Goal: Task Accomplishment & Management: Use online tool/utility

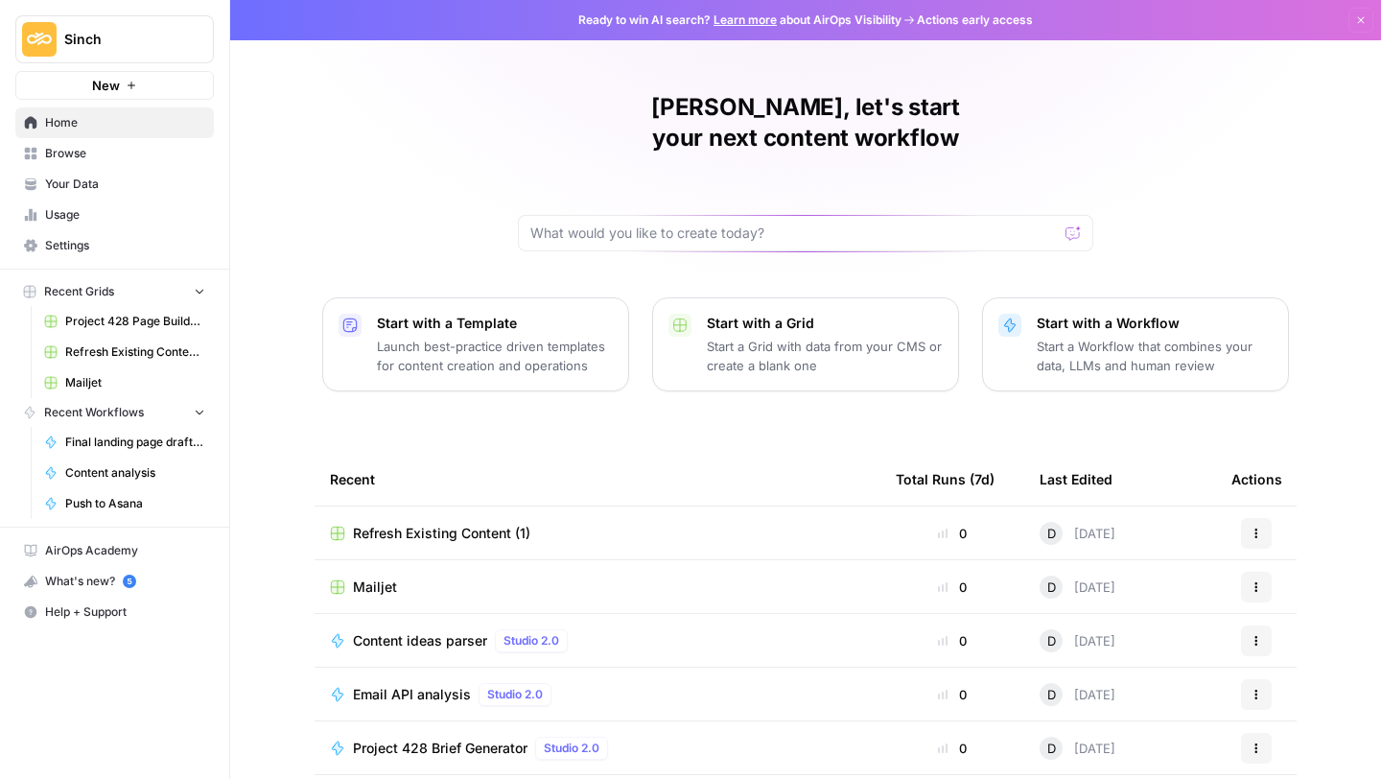
scroll to position [104, 0]
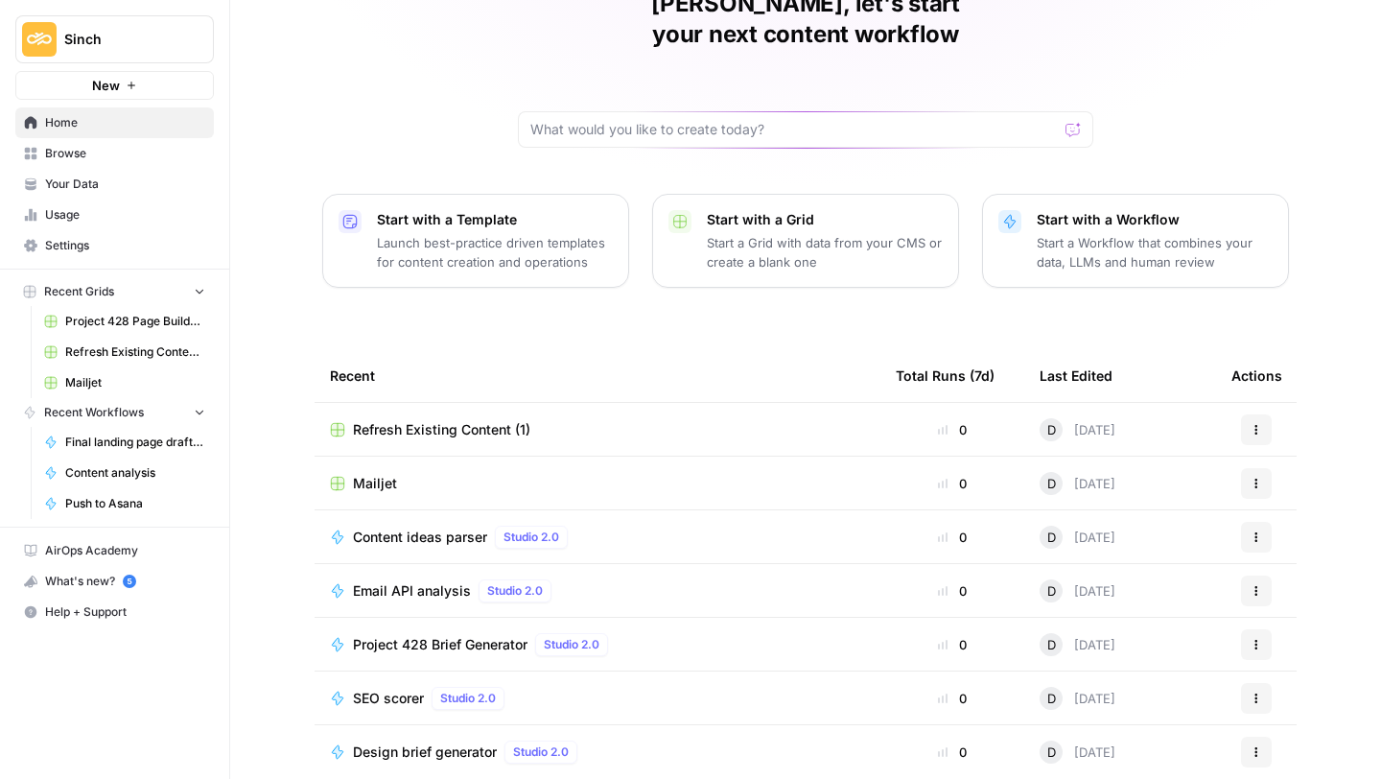
click at [74, 152] on span "Browse" at bounding box center [125, 153] width 160 height 17
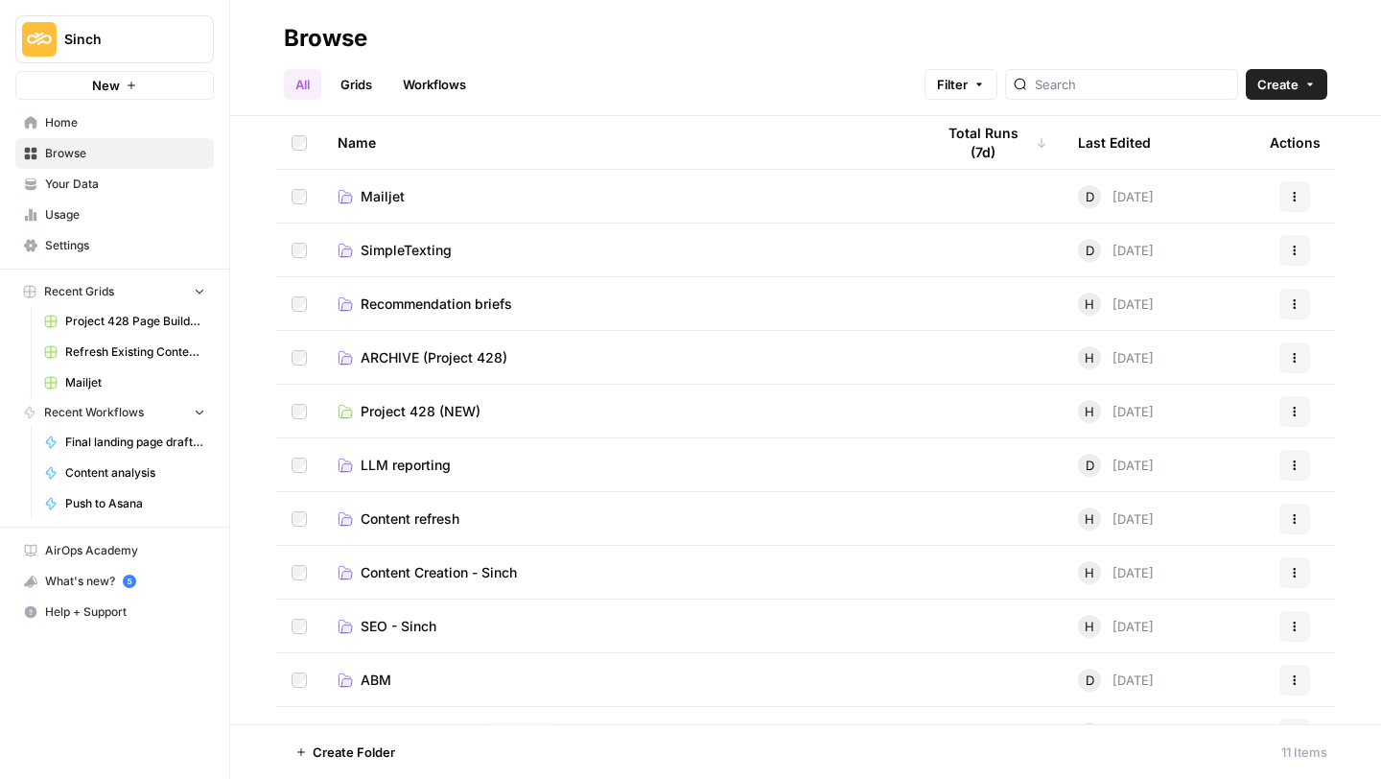
click at [429, 509] on span "Content refresh" at bounding box center [410, 518] width 99 height 19
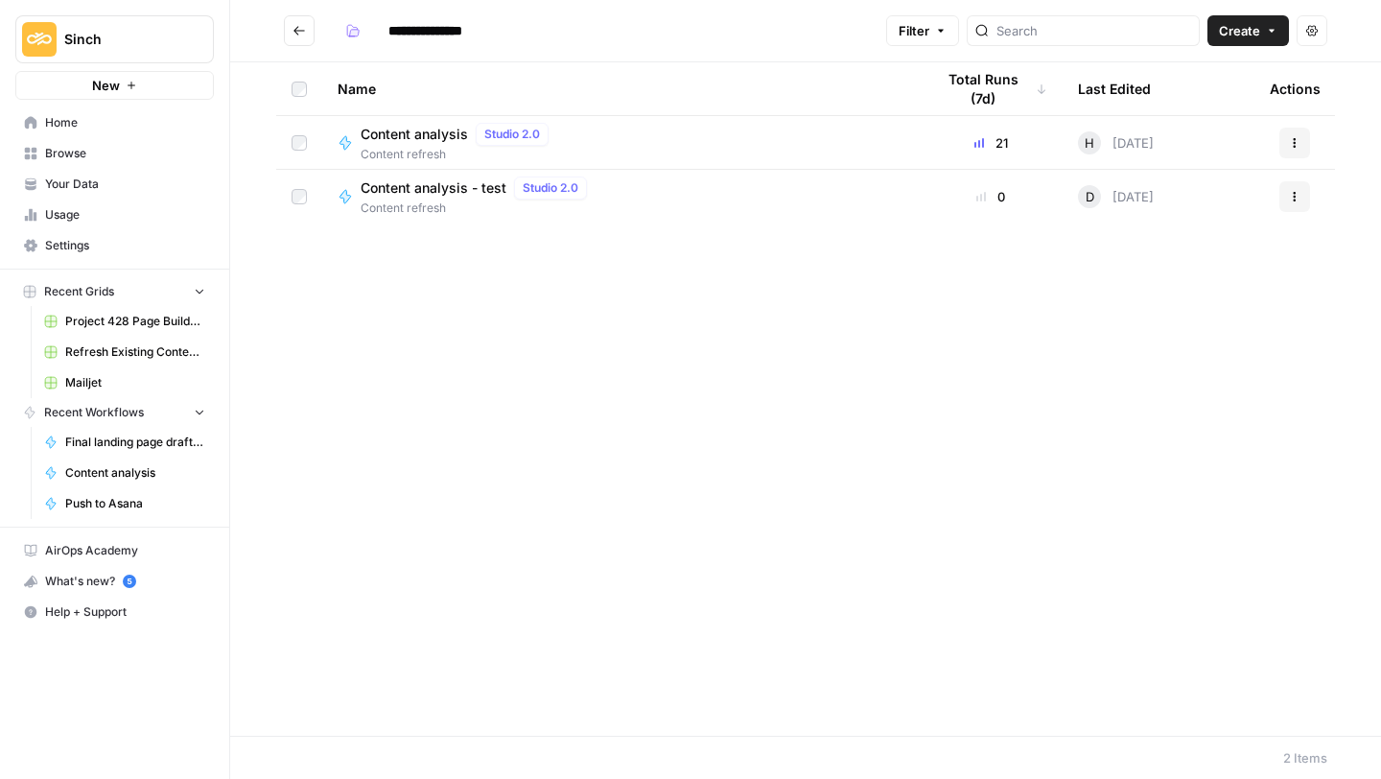
click at [1297, 196] on icon "button" at bounding box center [1295, 197] width 12 height 12
click at [1235, 357] on span "Delete" at bounding box center [1209, 354] width 153 height 19
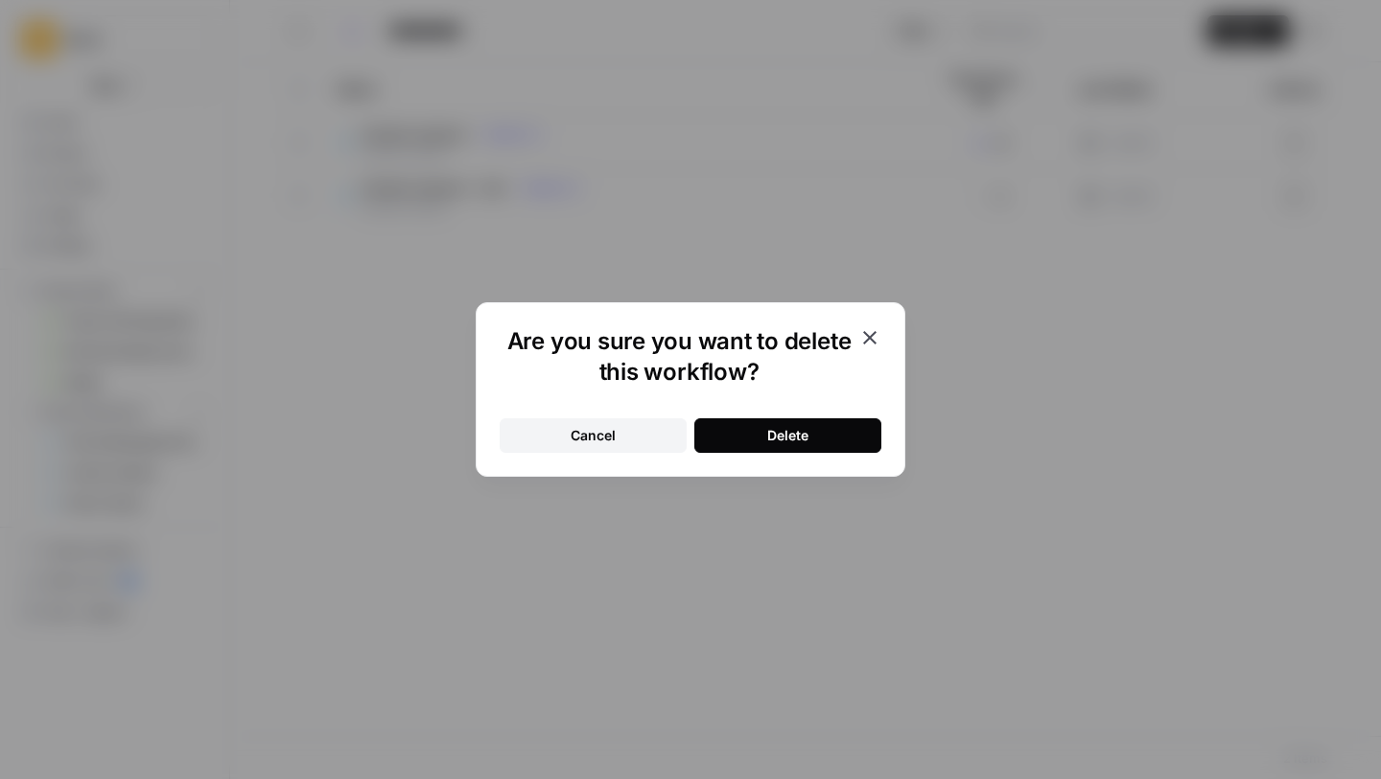
click at [880, 326] on icon "button" at bounding box center [869, 337] width 23 height 23
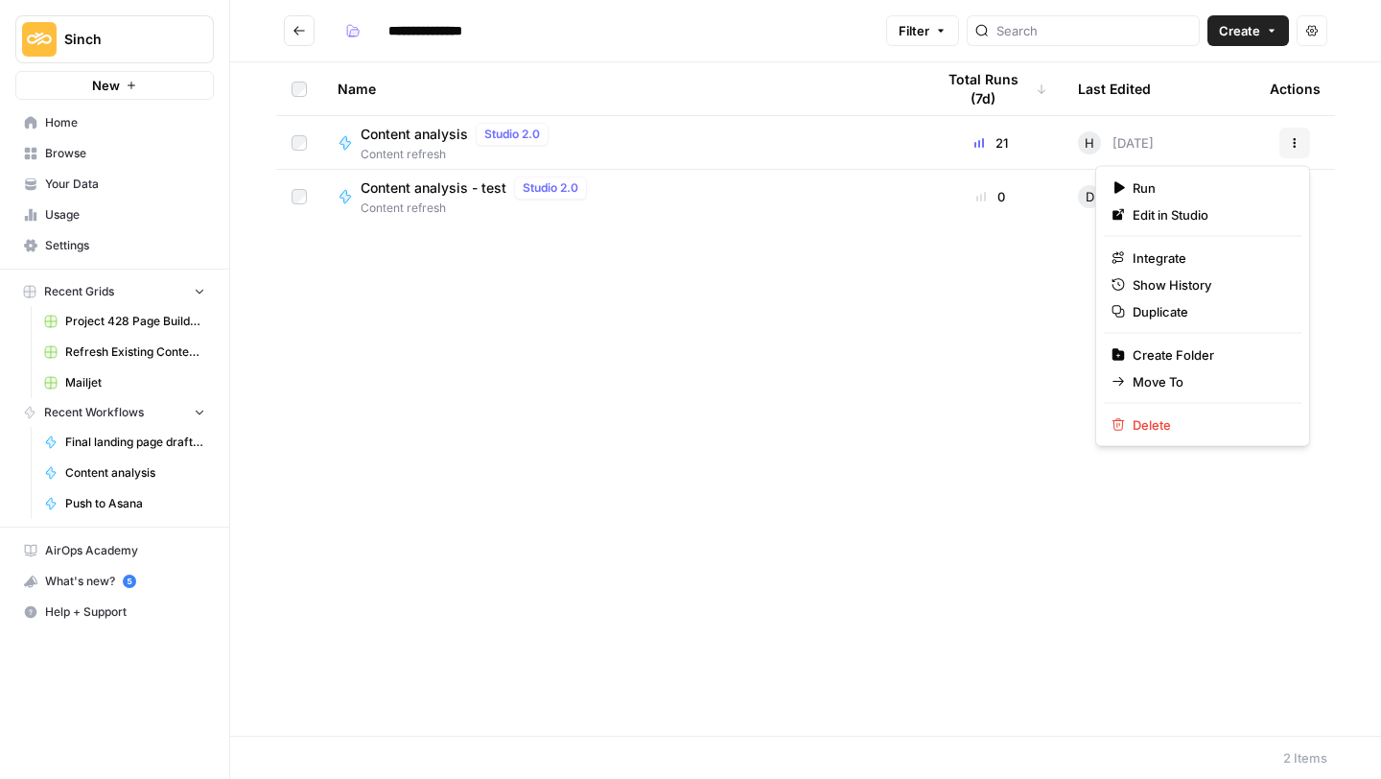
click at [1292, 132] on button "Actions" at bounding box center [1294, 143] width 31 height 31
click at [1192, 310] on span "Duplicate" at bounding box center [1209, 311] width 153 height 19
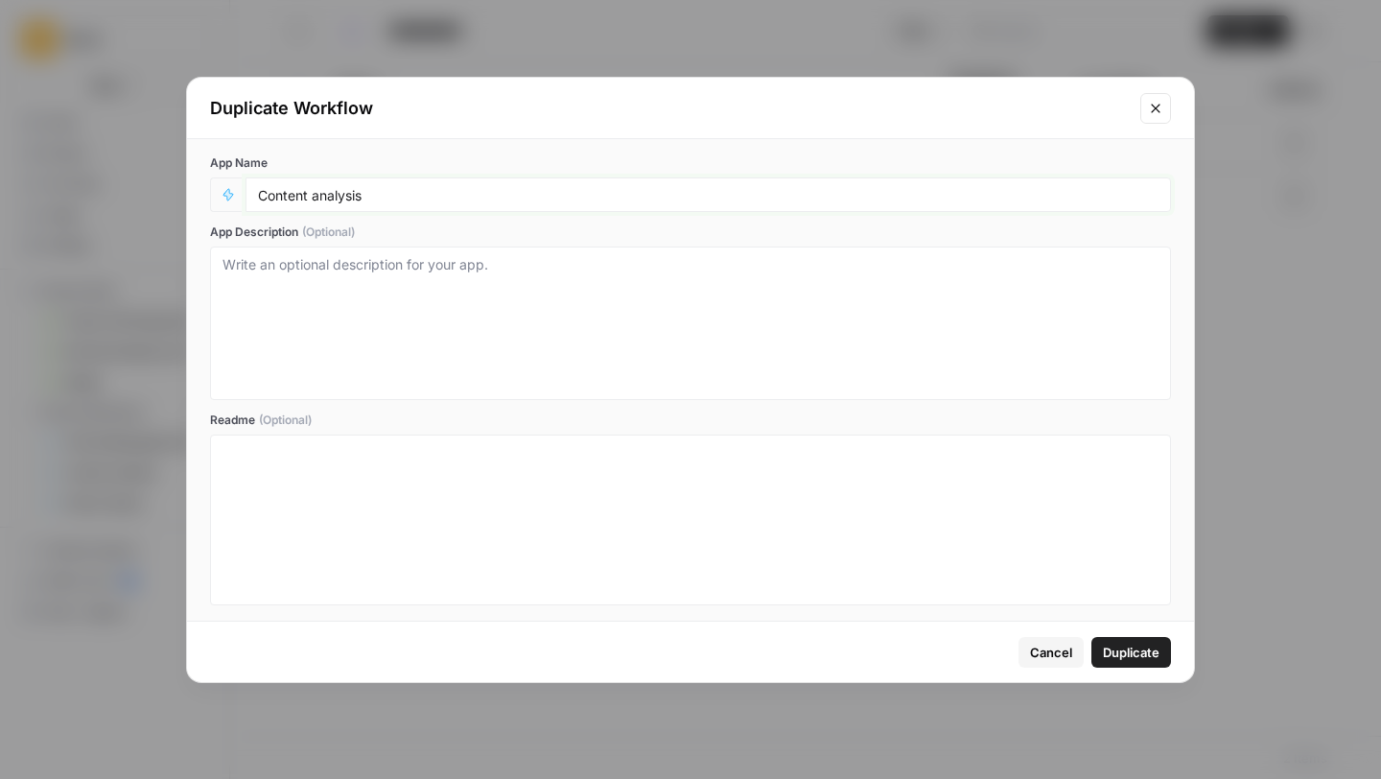
click at [545, 193] on input "Content analysis" at bounding box center [708, 194] width 901 height 17
type input "Content analysis drew test"
click at [1121, 644] on span "Duplicate" at bounding box center [1131, 652] width 57 height 19
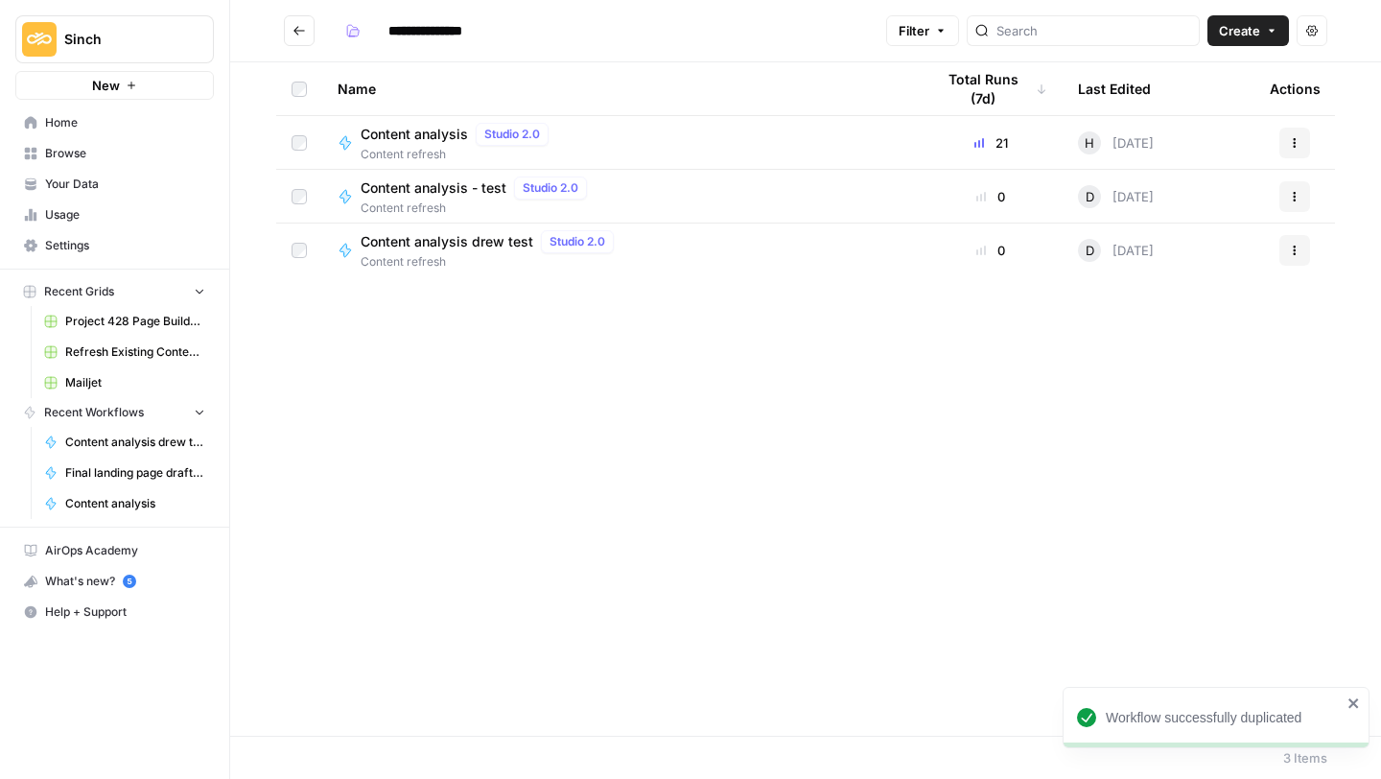
click at [440, 256] on span "Content refresh" at bounding box center [491, 261] width 261 height 17
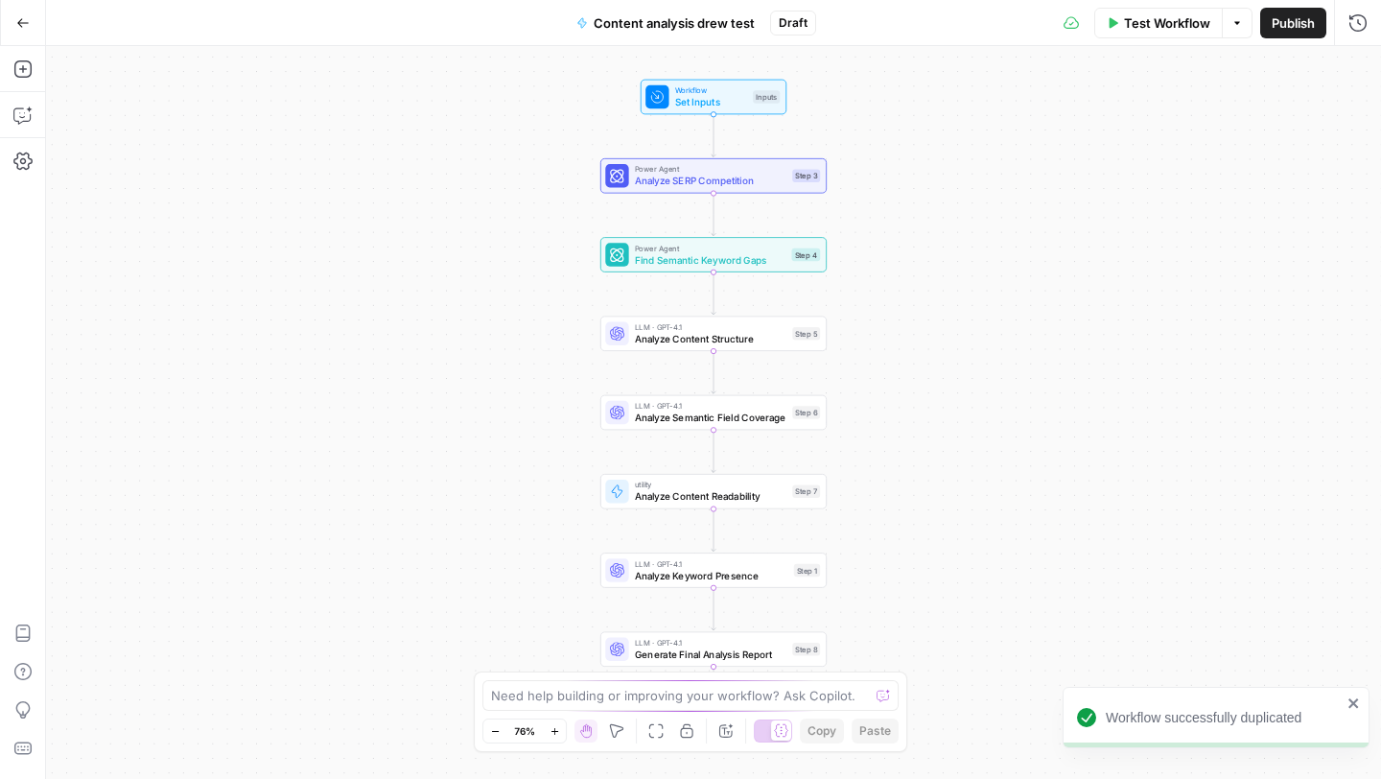
click at [1149, 32] on span "Test Workflow" at bounding box center [1167, 22] width 86 height 19
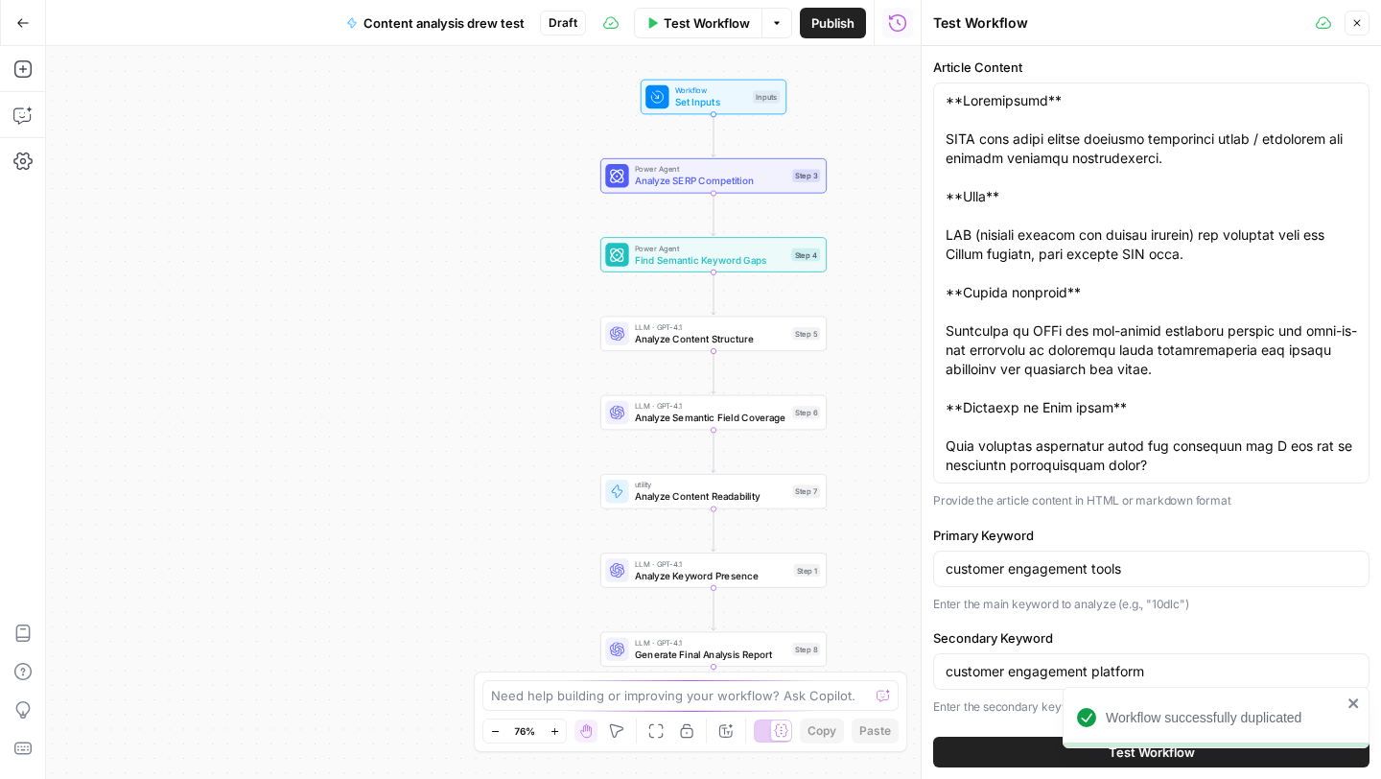
type input "Sinch"
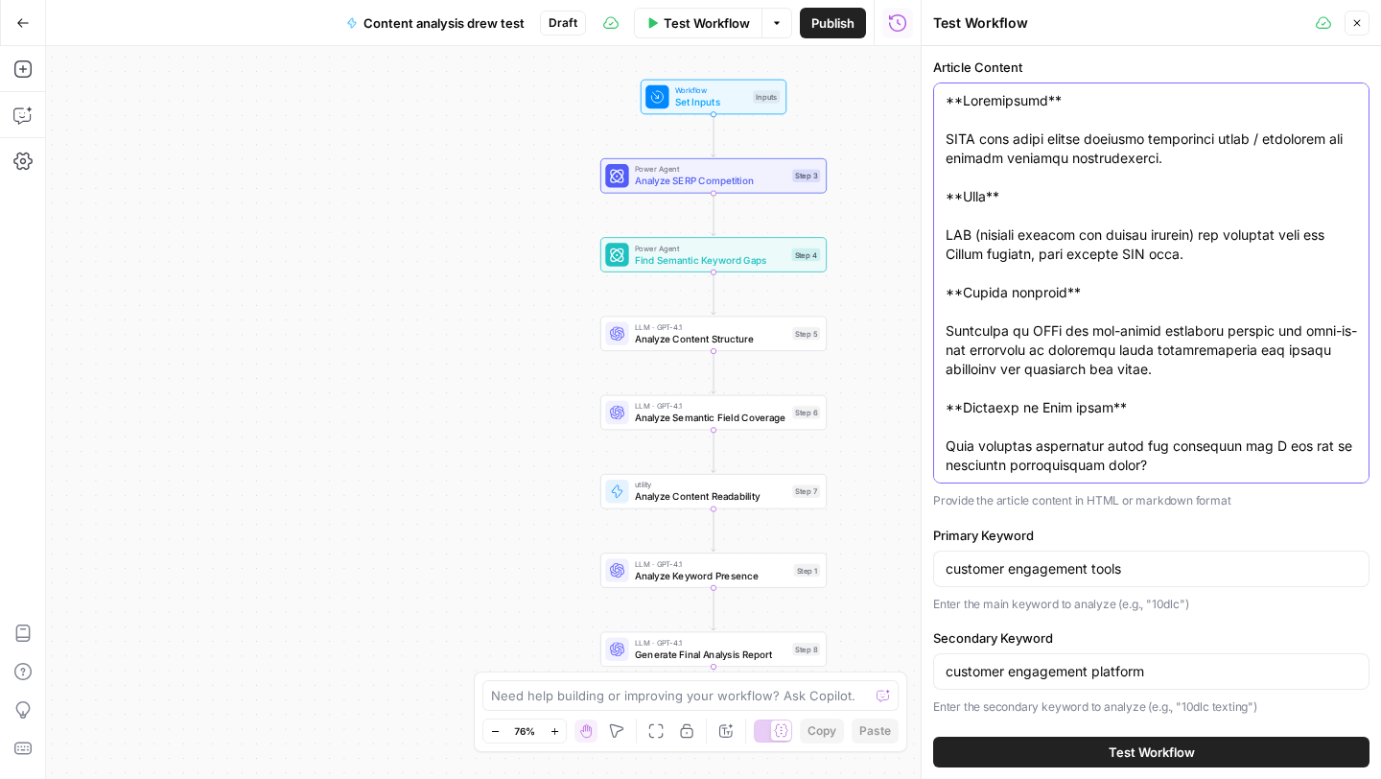
drag, startPoint x: 1324, startPoint y: 431, endPoint x: 751, endPoint y: -84, distance: 770.8
click at [751, 0] on html "Sinch New Home Browse Your Data Usage Settings Recent Grids Project 428 Page Bu…" at bounding box center [690, 389] width 1381 height 779
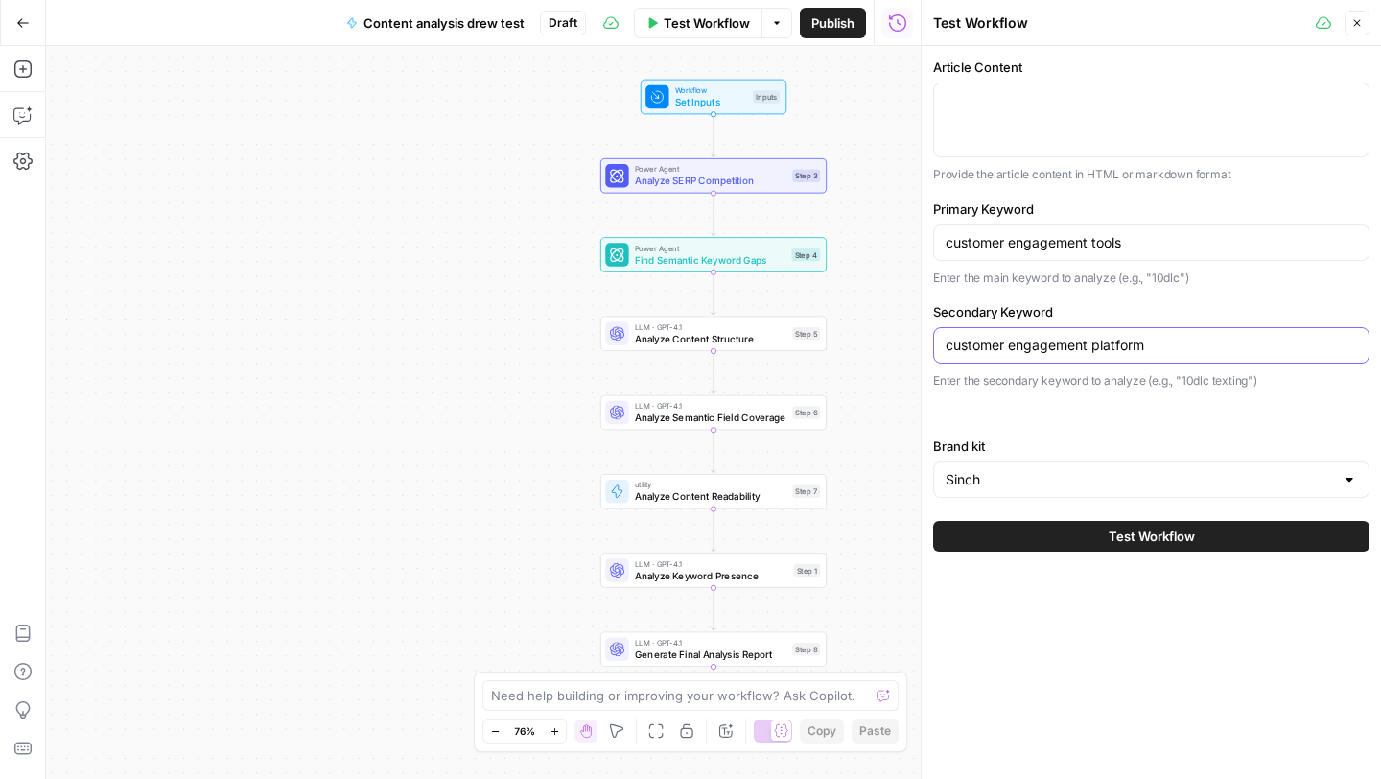
click at [1153, 346] on input "customer engagement platform" at bounding box center [1151, 345] width 411 height 19
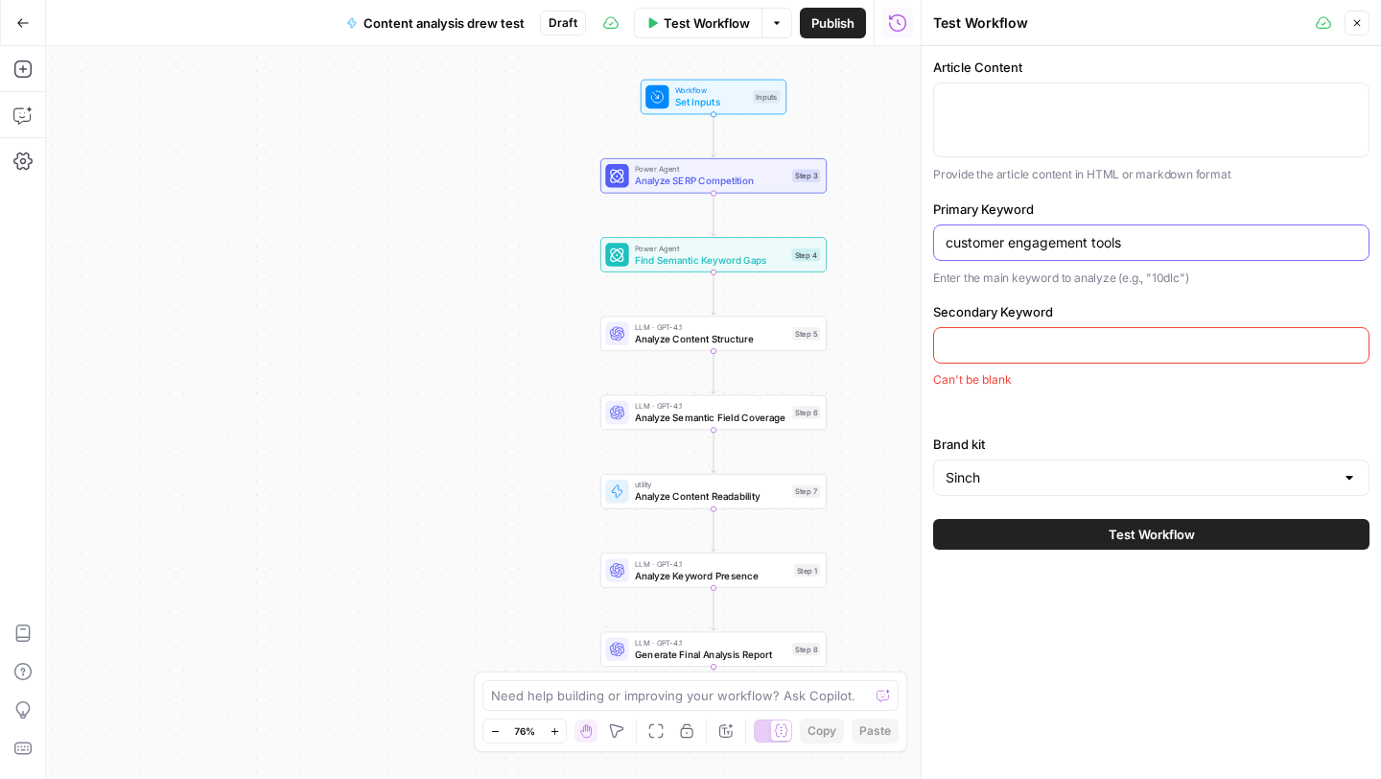
click at [992, 244] on input "customer engagement tools" at bounding box center [1151, 242] width 411 height 19
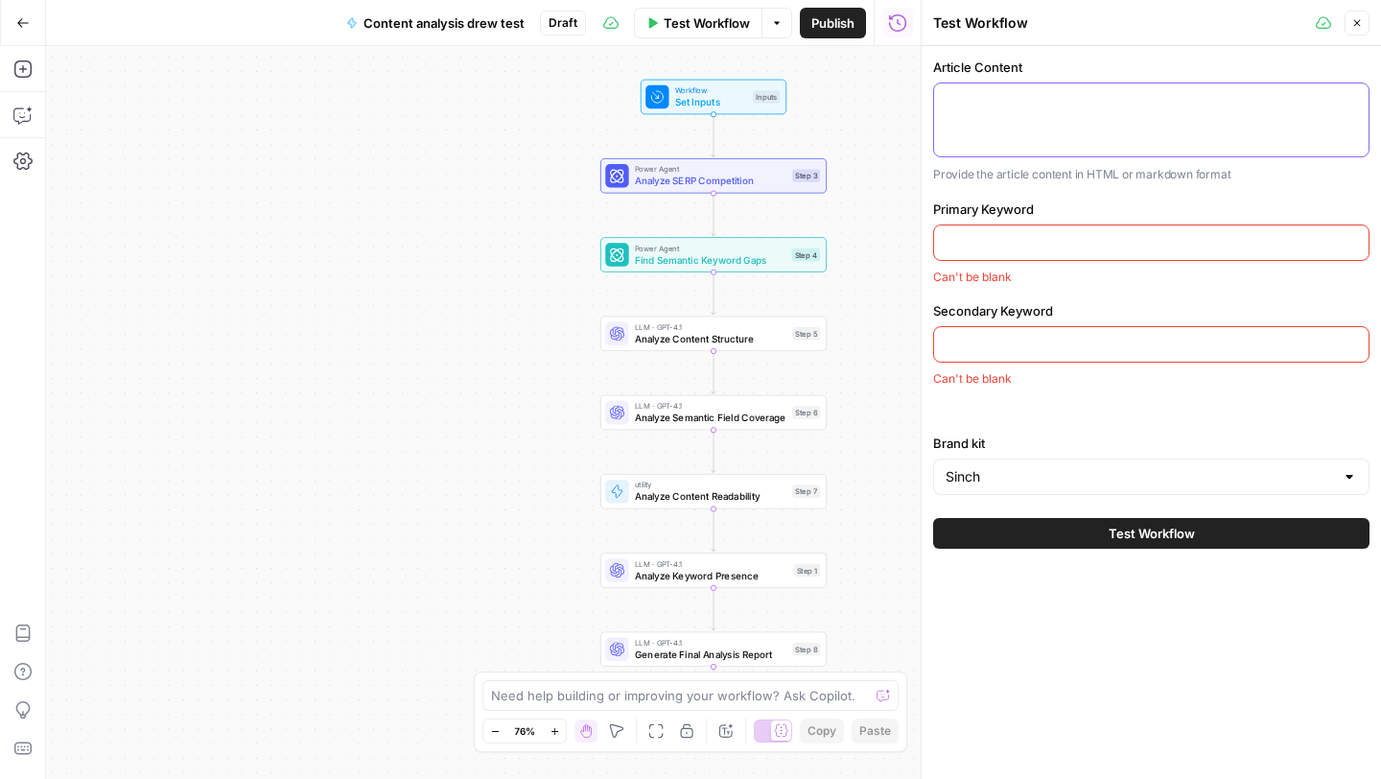
click at [1030, 103] on textarea "Article Content" at bounding box center [1151, 120] width 411 height 58
paste textarea "Loremi dolor si ametco adipi elitseddo eius te incididun ut laboree dol mag ali…"
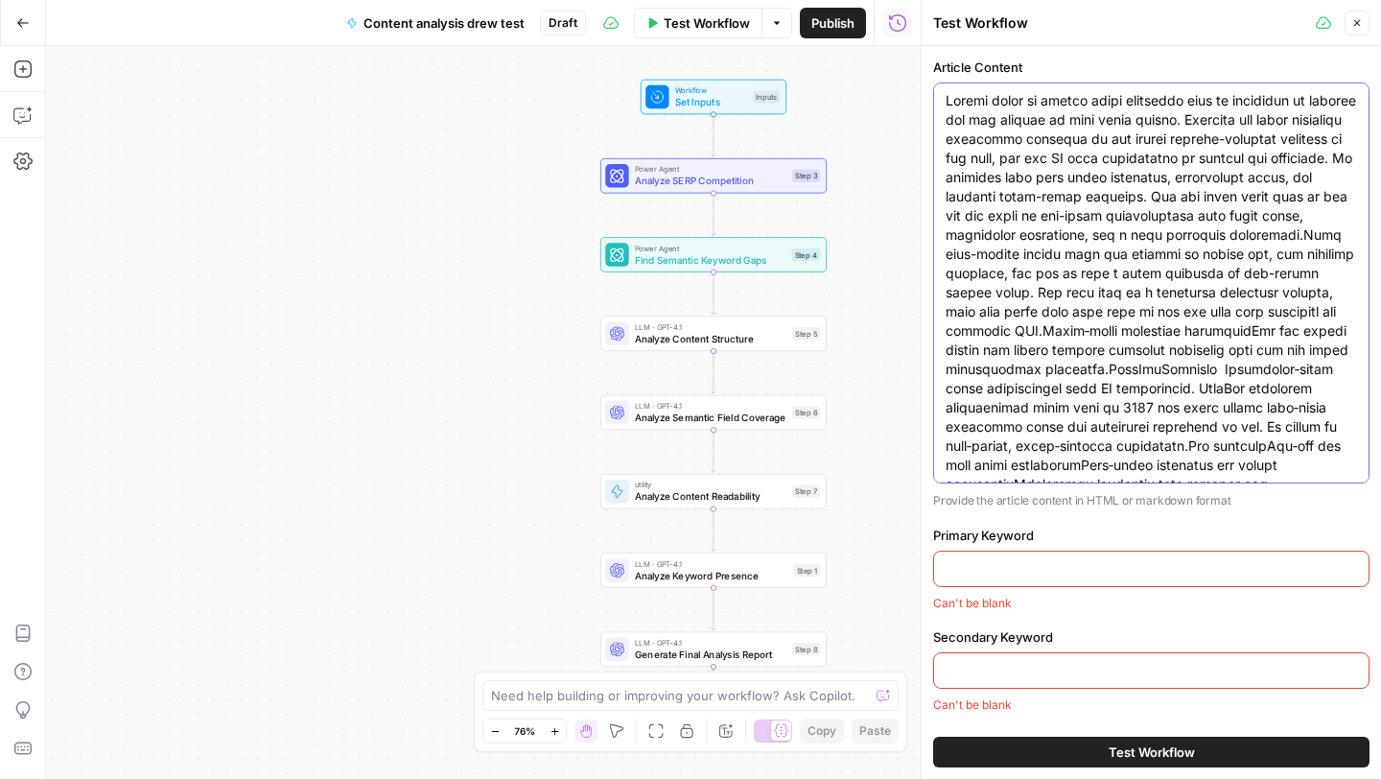
scroll to position [1371, 0]
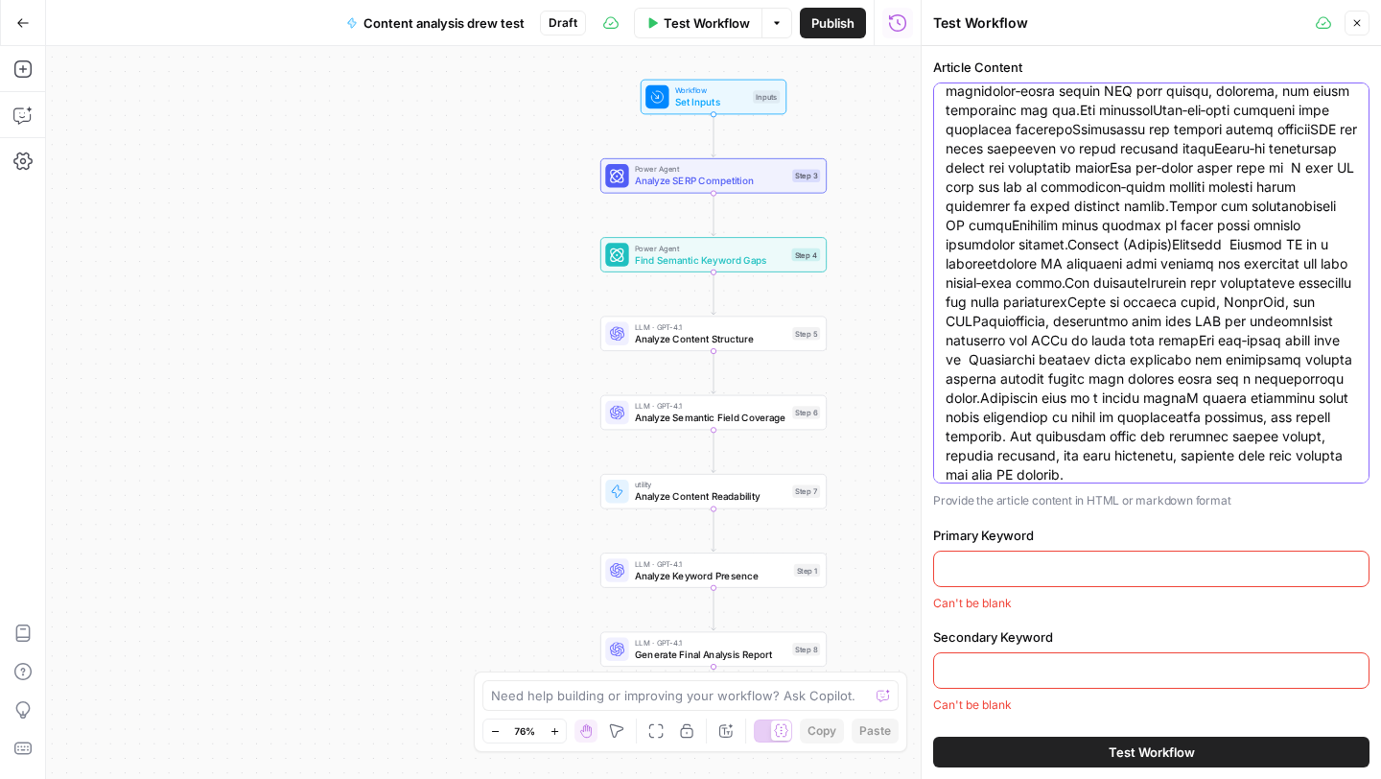
type textarea "Loremi dolor si ametco adipi elitseddo eius te incididun ut laboree dol mag ali…"
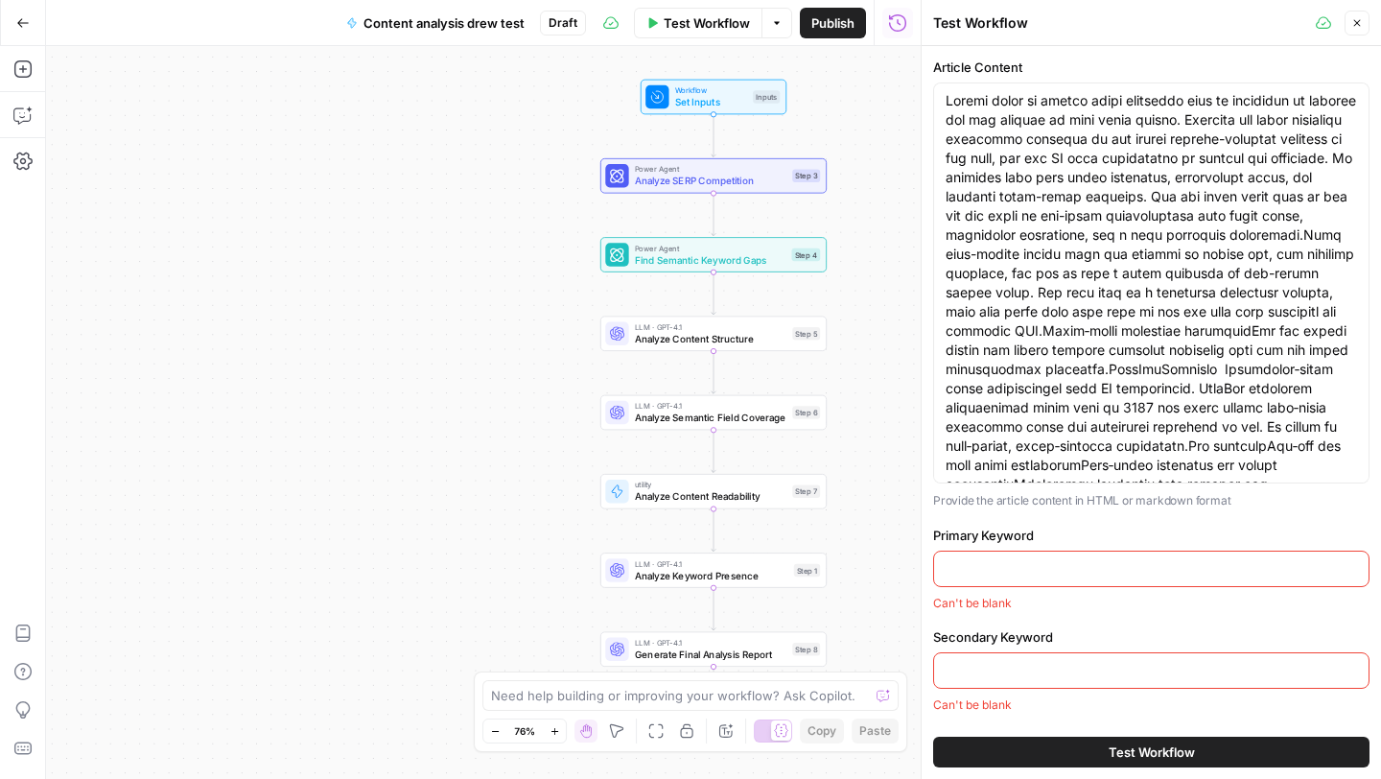
click at [1086, 560] on input "Primary Keyword" at bounding box center [1151, 568] width 411 height 19
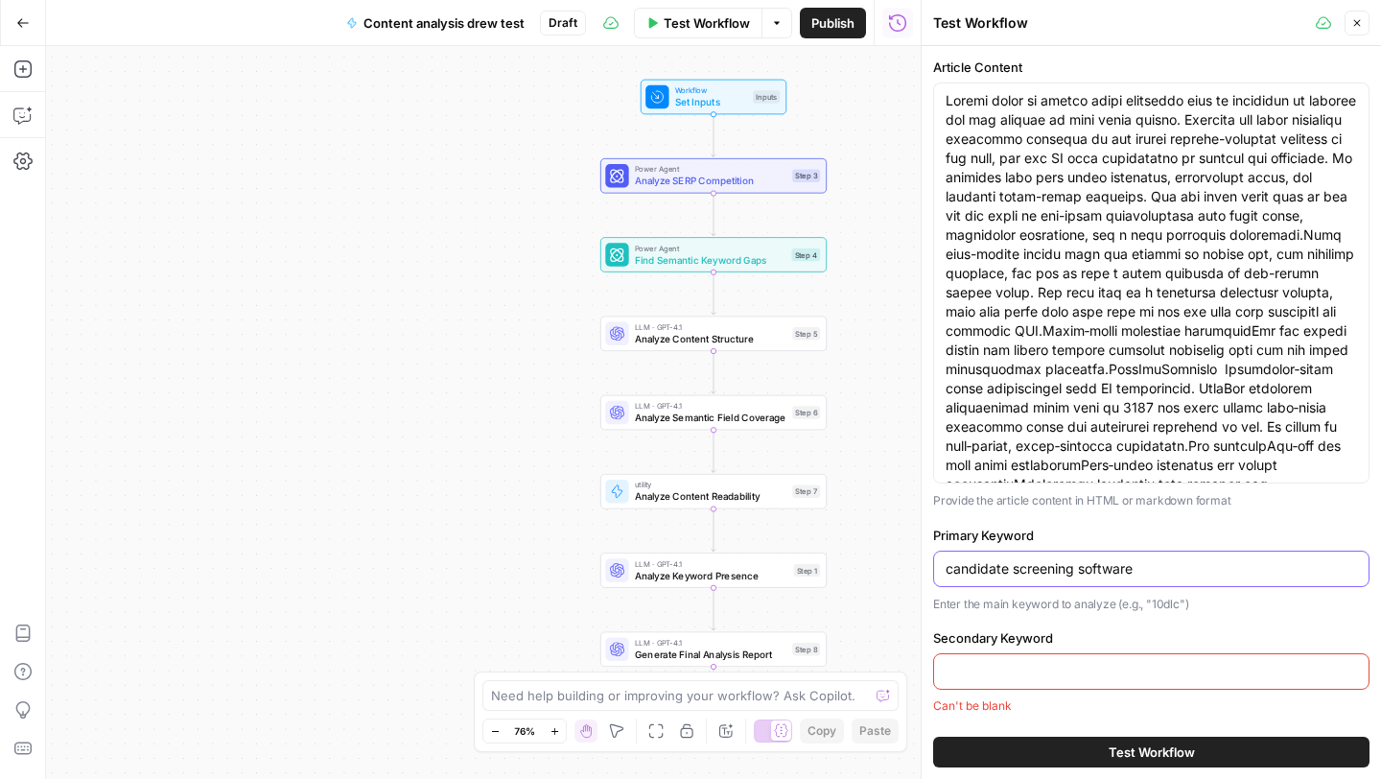
type input "candidate screening software"
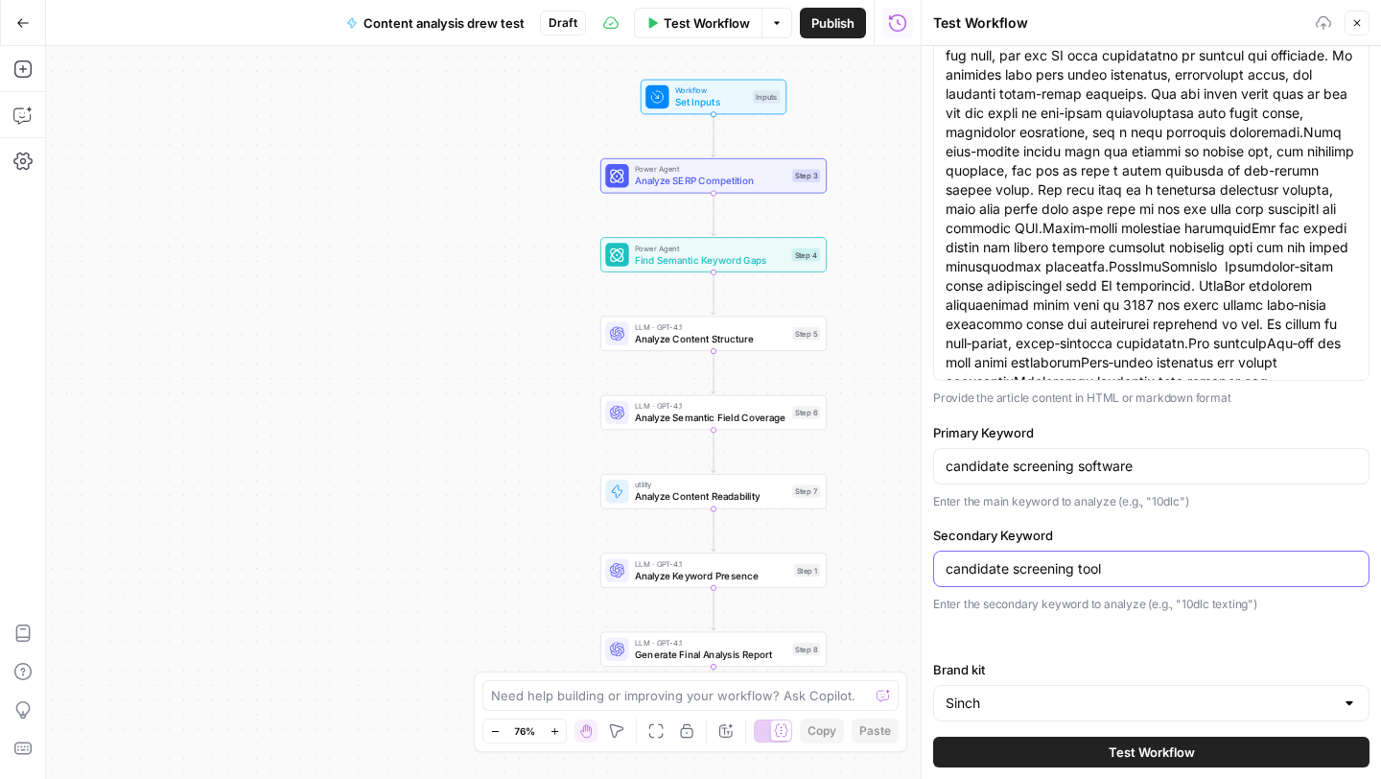
scroll to position [109, 0]
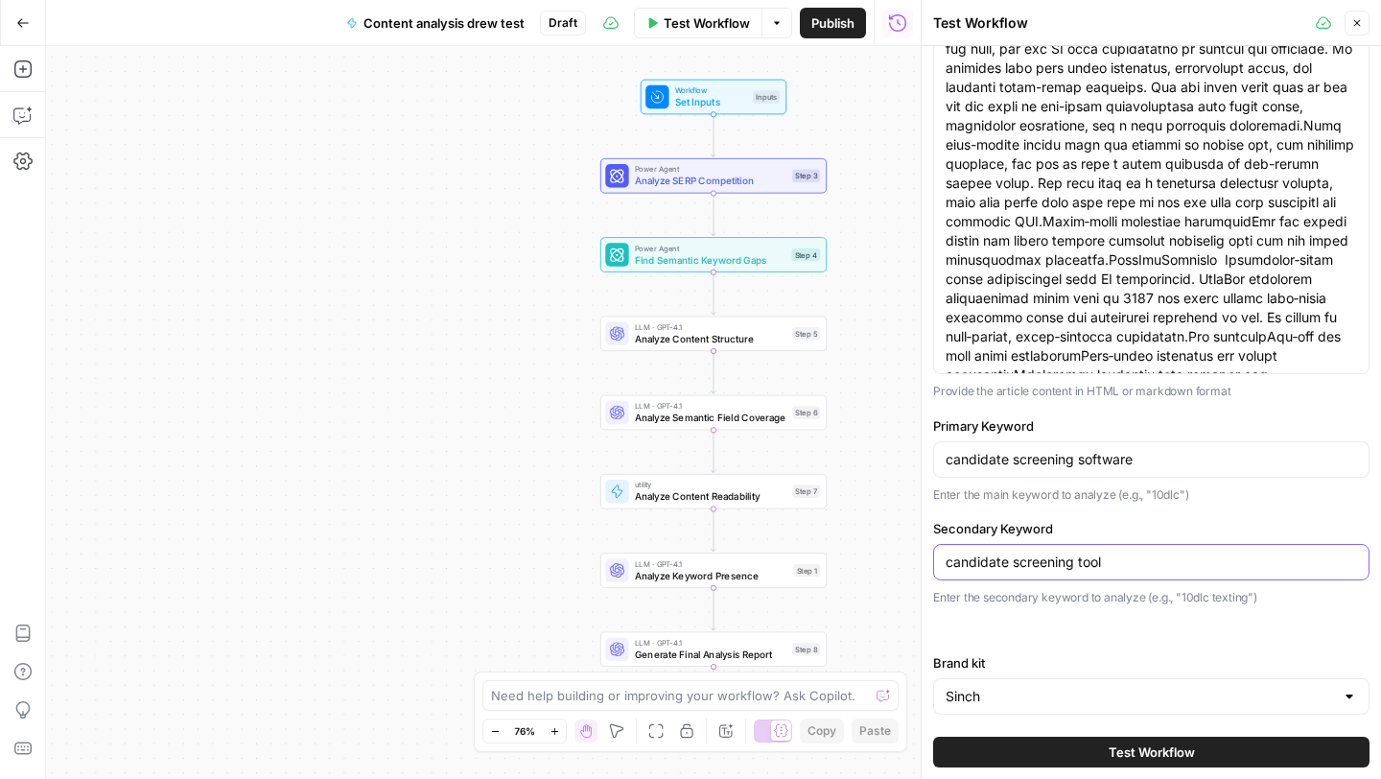
type input "candidate screening tool"
click at [1200, 696] on input "Brand kit" at bounding box center [1140, 696] width 388 height 19
click at [1220, 599] on div "ID: 11296" at bounding box center [1151, 604] width 404 height 17
type input "SimpleTexting"
click at [1197, 759] on button "Test Workflow" at bounding box center [1151, 752] width 436 height 31
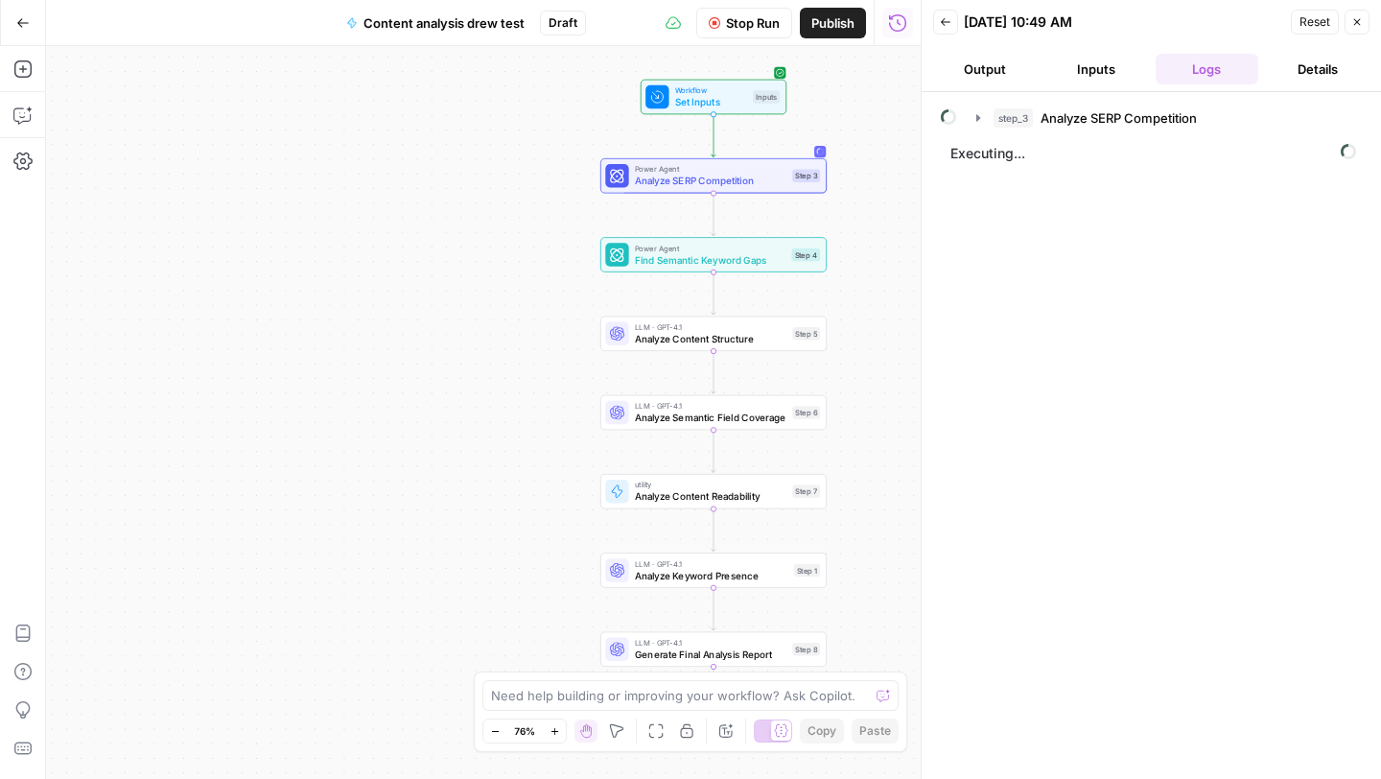
click at [983, 81] on button "Output" at bounding box center [985, 69] width 104 height 31
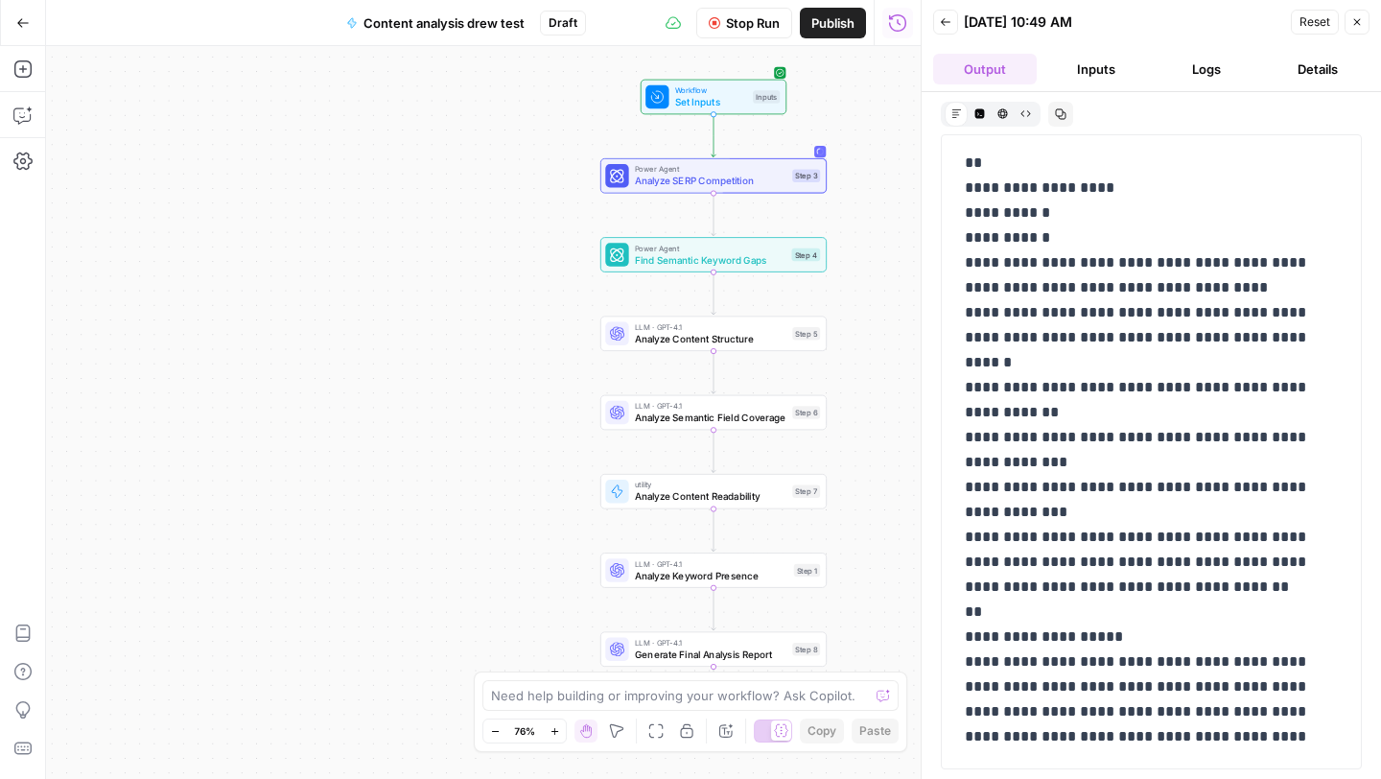
scroll to position [1264, 0]
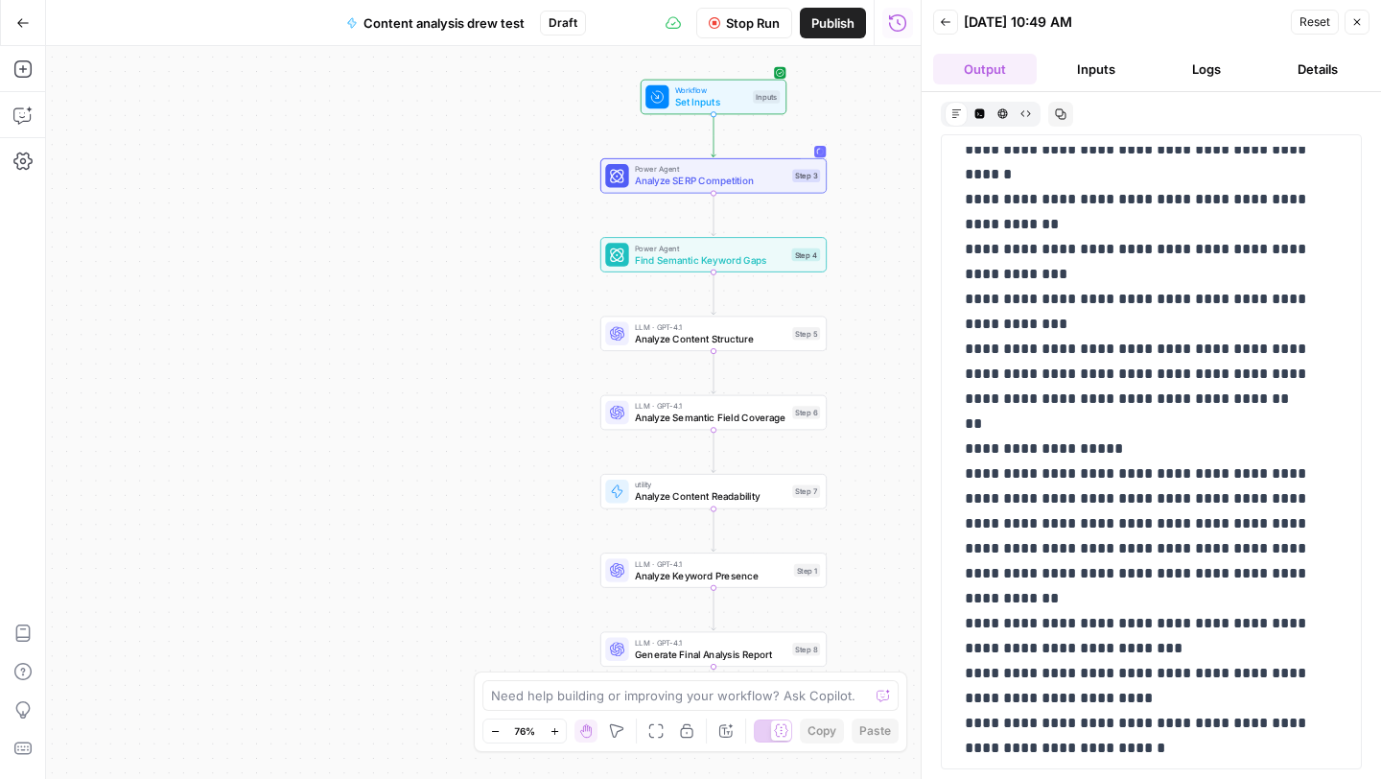
click at [946, 21] on icon "button" at bounding box center [946, 22] width 12 height 12
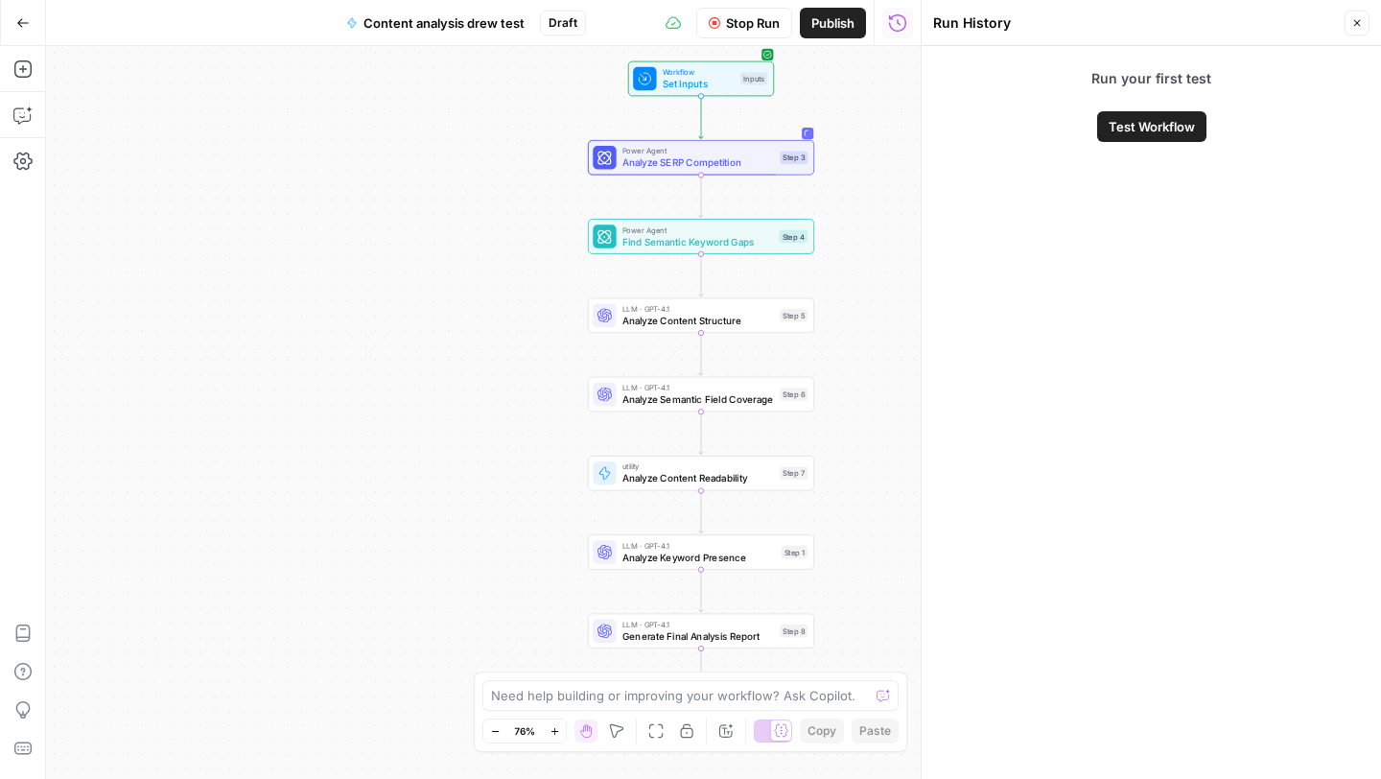
drag, startPoint x: 904, startPoint y: 225, endPoint x: 856, endPoint y: 56, distance: 176.4
click at [856, 56] on div "Workflow Set Inputs Inputs Power Agent Analyze SERP Competition Step 3 Power Ag…" at bounding box center [483, 412] width 875 height 733
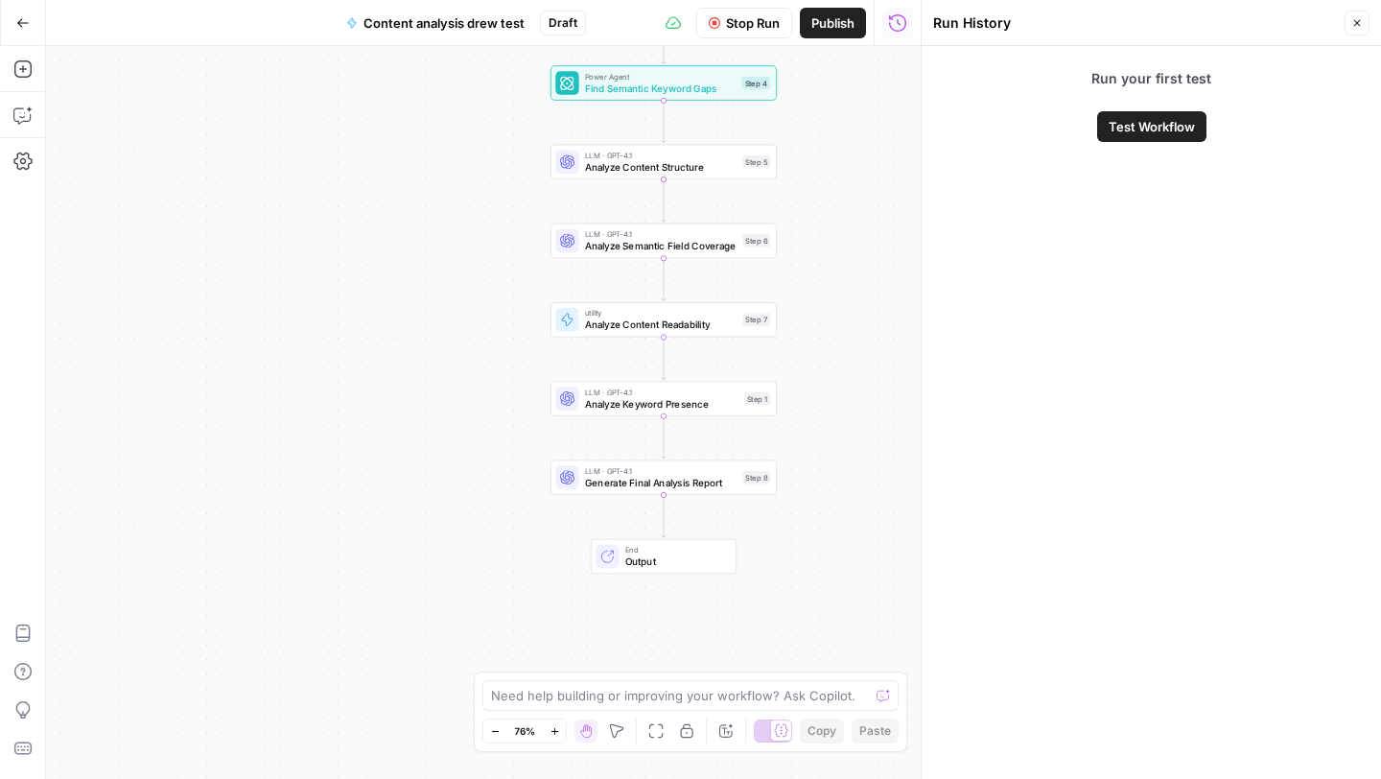
click at [1356, 30] on button "Close" at bounding box center [1357, 23] width 25 height 25
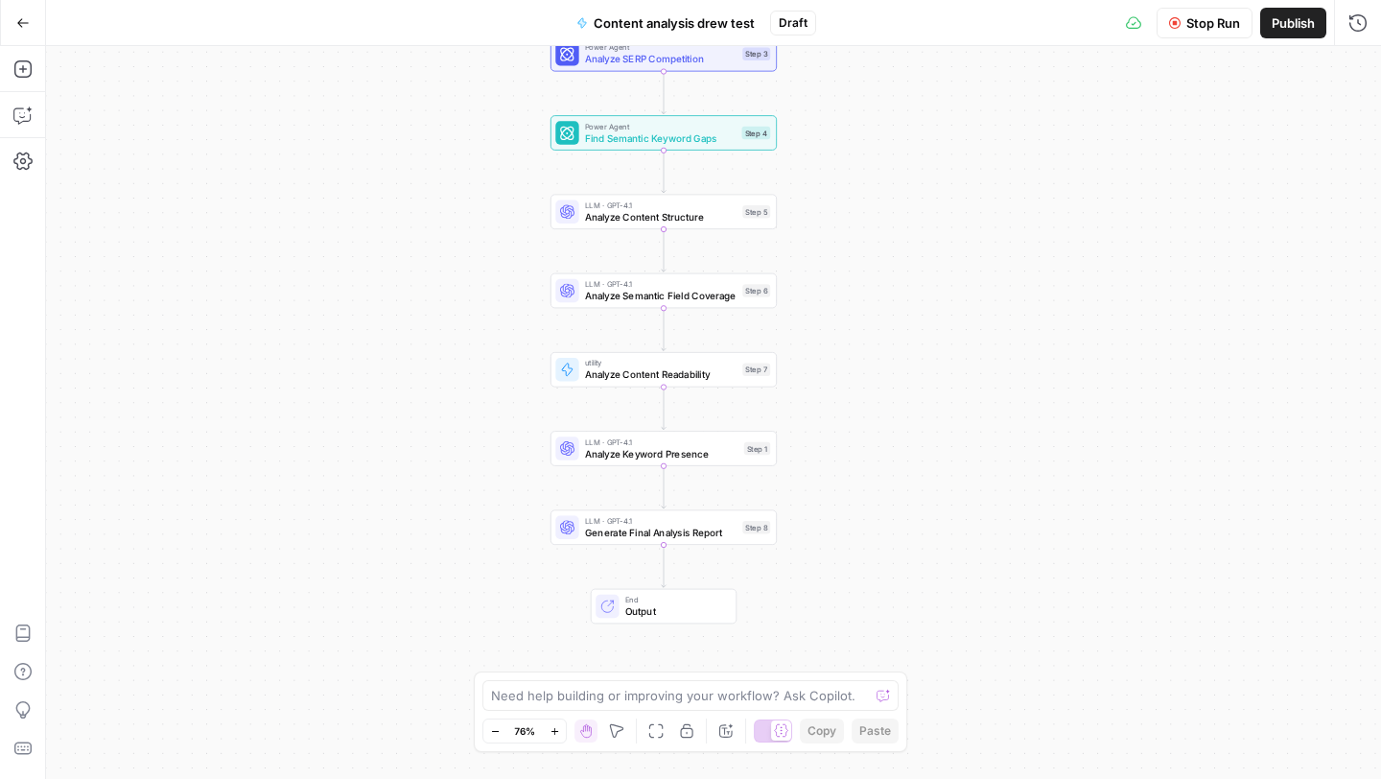
drag, startPoint x: 863, startPoint y: 222, endPoint x: 863, endPoint y: 399, distance: 177.4
click at [863, 399] on div "Workflow Set Inputs Inputs Power Agent Analyze SERP Competition Step 3 Power Ag…" at bounding box center [713, 412] width 1335 height 733
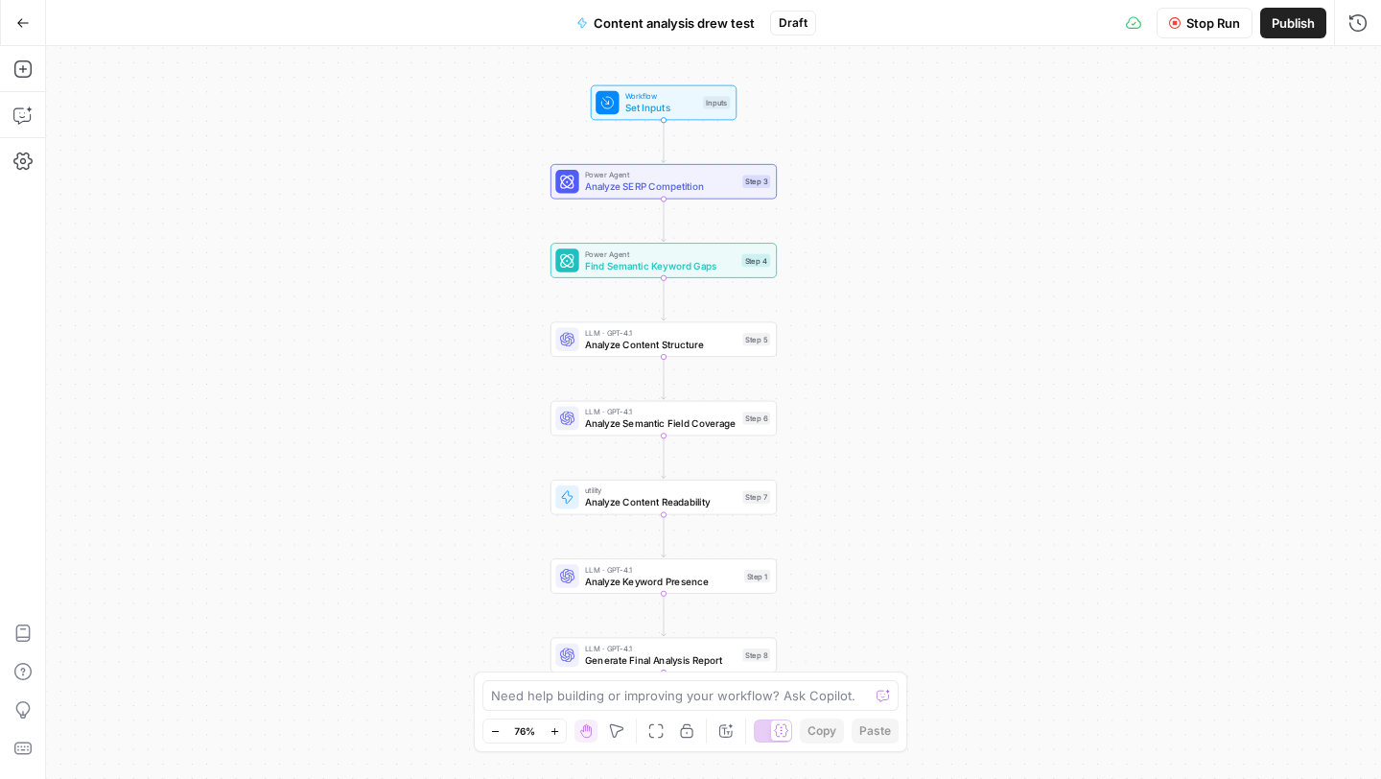
drag, startPoint x: 863, startPoint y: 399, endPoint x: 863, endPoint y: 505, distance: 106.5
click at [863, 505] on div "Workflow Set Inputs Inputs Power Agent Analyze SERP Competition Step 3 Power Ag…" at bounding box center [713, 412] width 1335 height 733
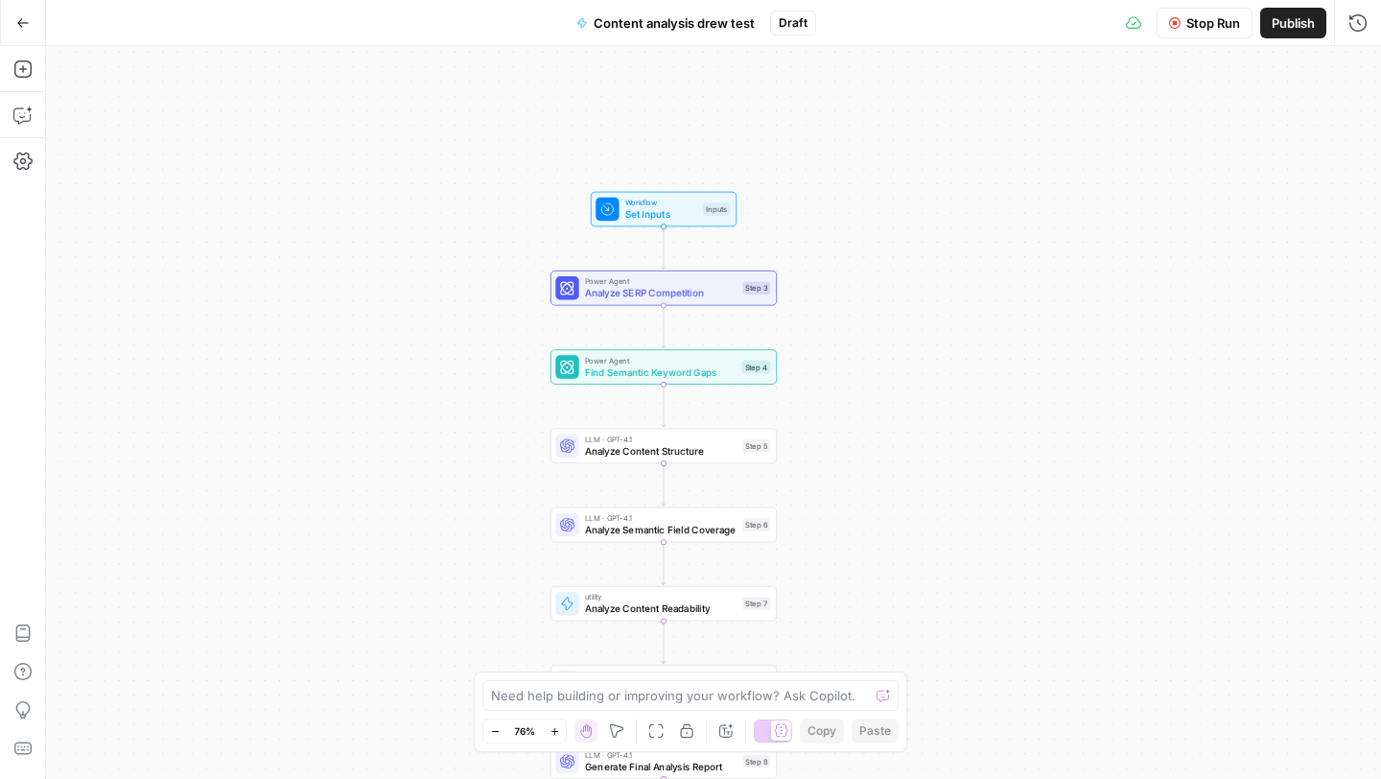
click at [1136, 26] on icon at bounding box center [1133, 22] width 15 height 15
click at [694, 23] on span "Content analysis drew test" at bounding box center [674, 22] width 161 height 19
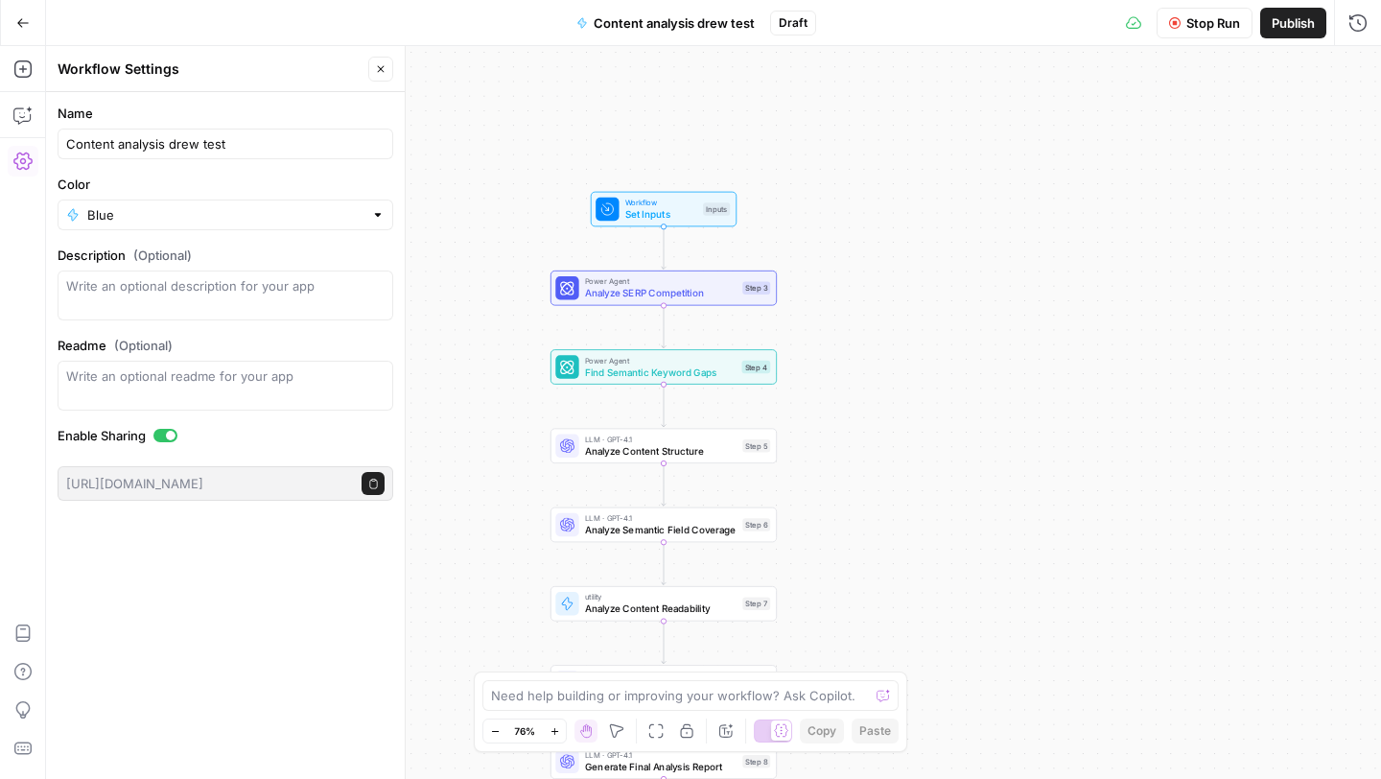
click at [998, 195] on div "Workflow Set Inputs Inputs Power Agent Analyze SERP Competition Step 3 Power Ag…" at bounding box center [713, 412] width 1335 height 733
click at [1363, 26] on icon "button" at bounding box center [1357, 22] width 19 height 19
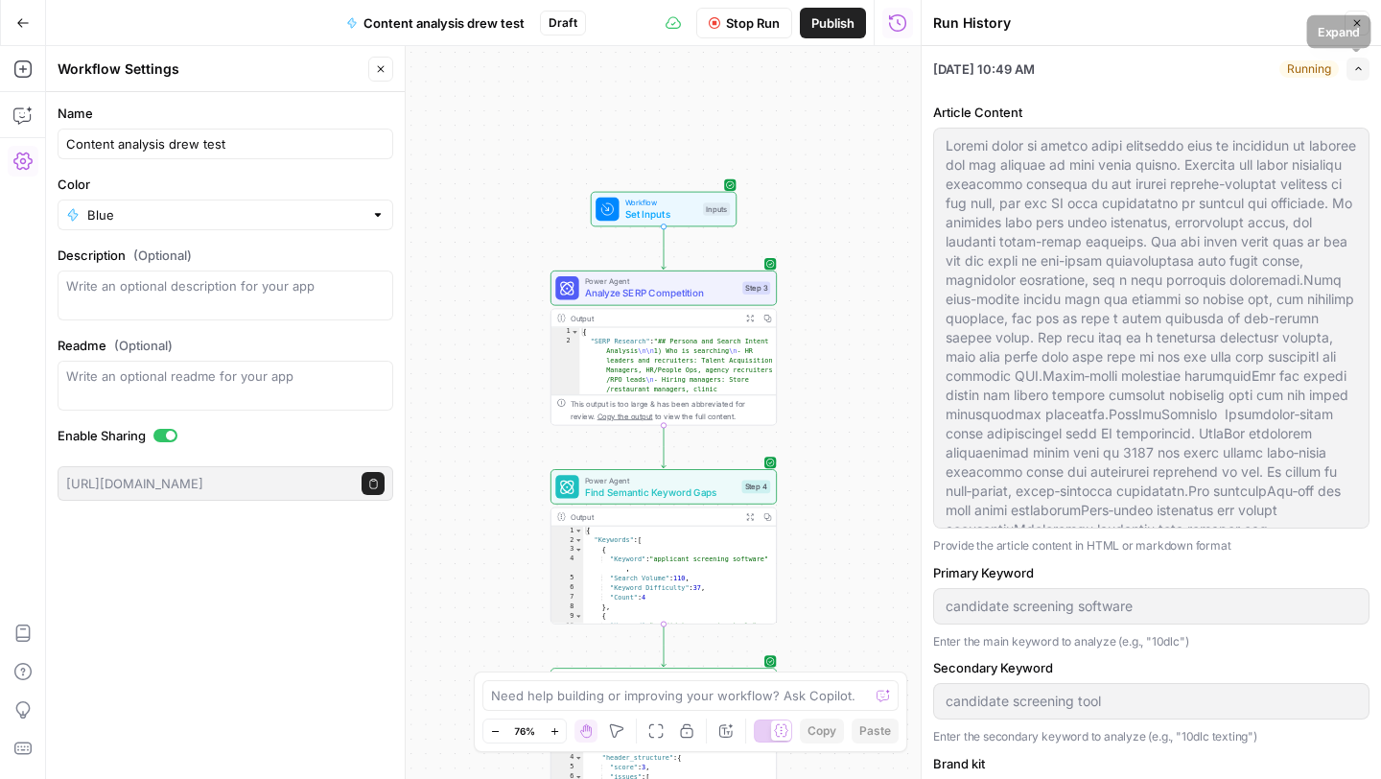
click at [1358, 64] on icon "button" at bounding box center [1358, 68] width 11 height 11
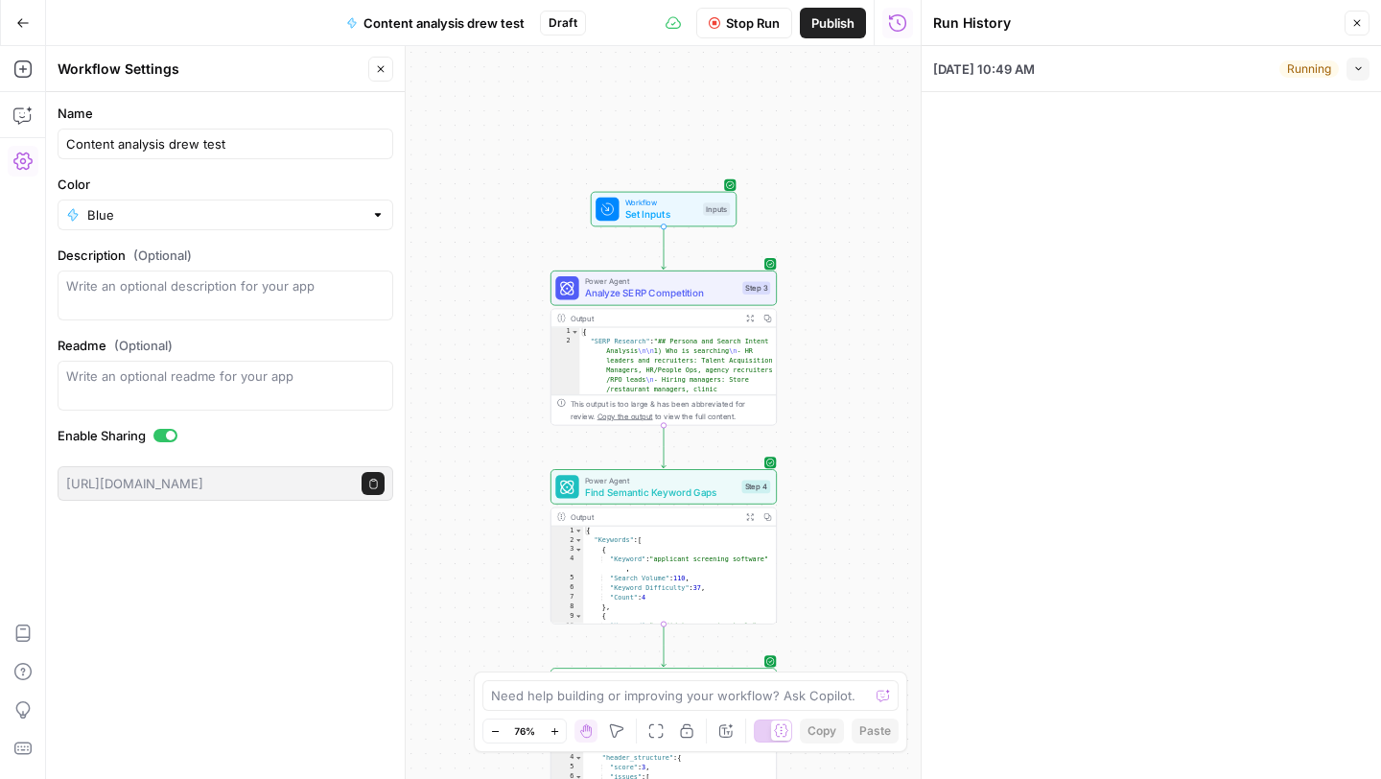
click at [1358, 64] on icon "button" at bounding box center [1358, 68] width 11 height 11
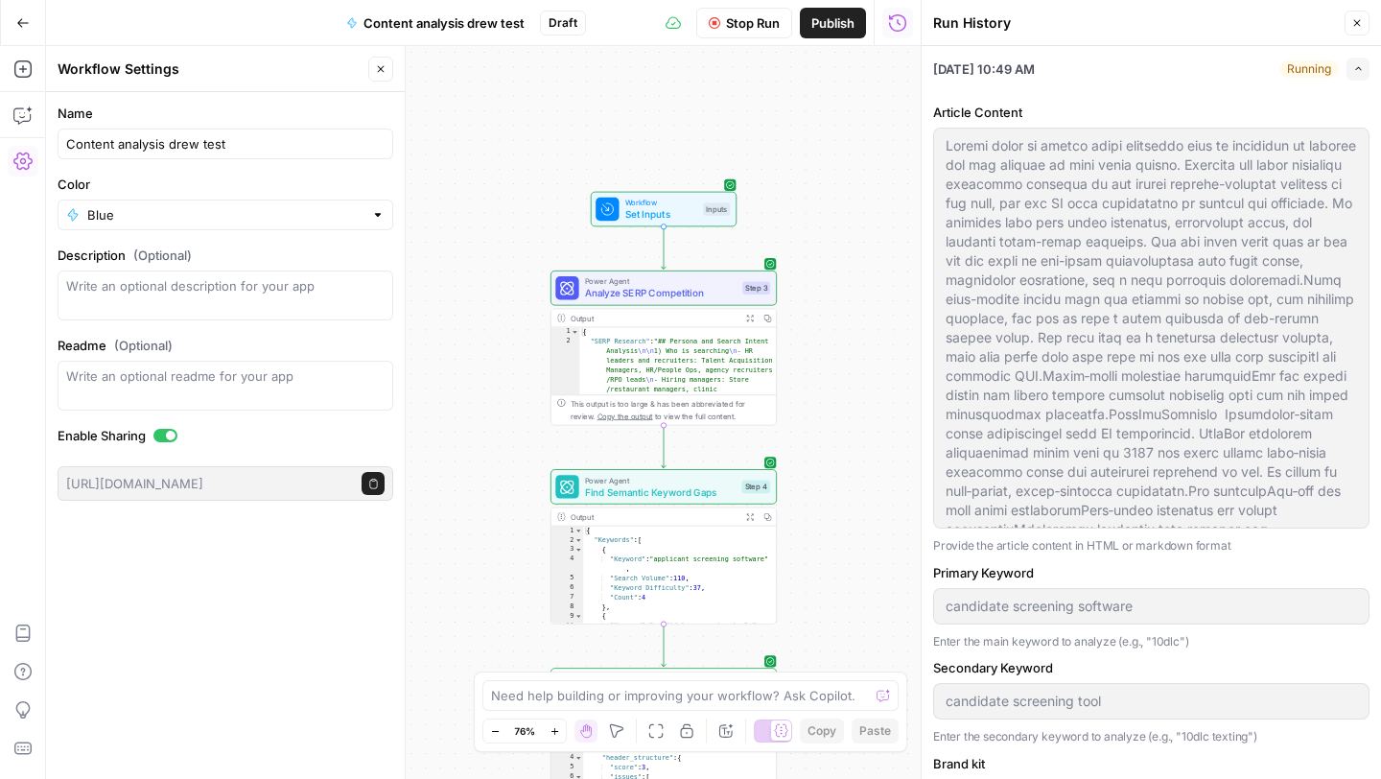
scroll to position [90, 0]
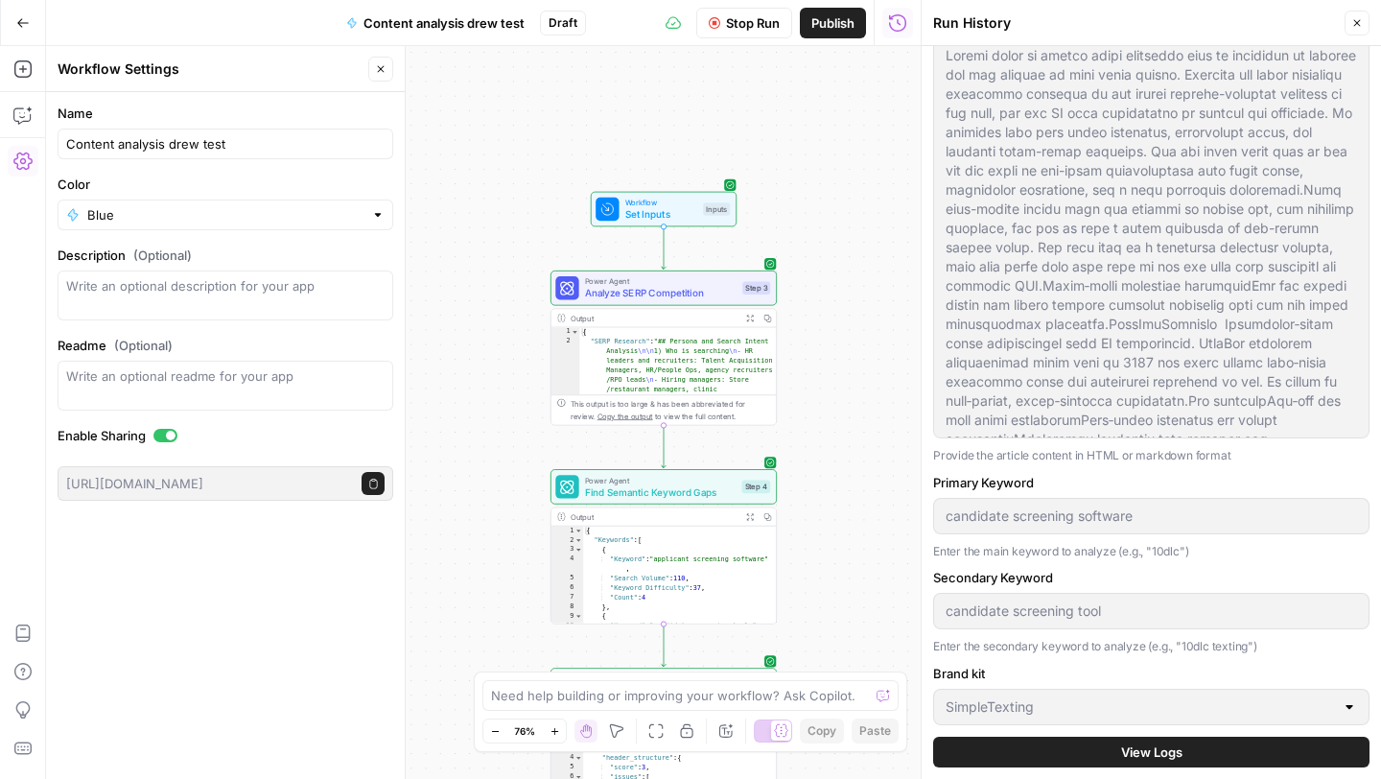
click at [1137, 753] on span "View Logs" at bounding box center [1151, 751] width 61 height 19
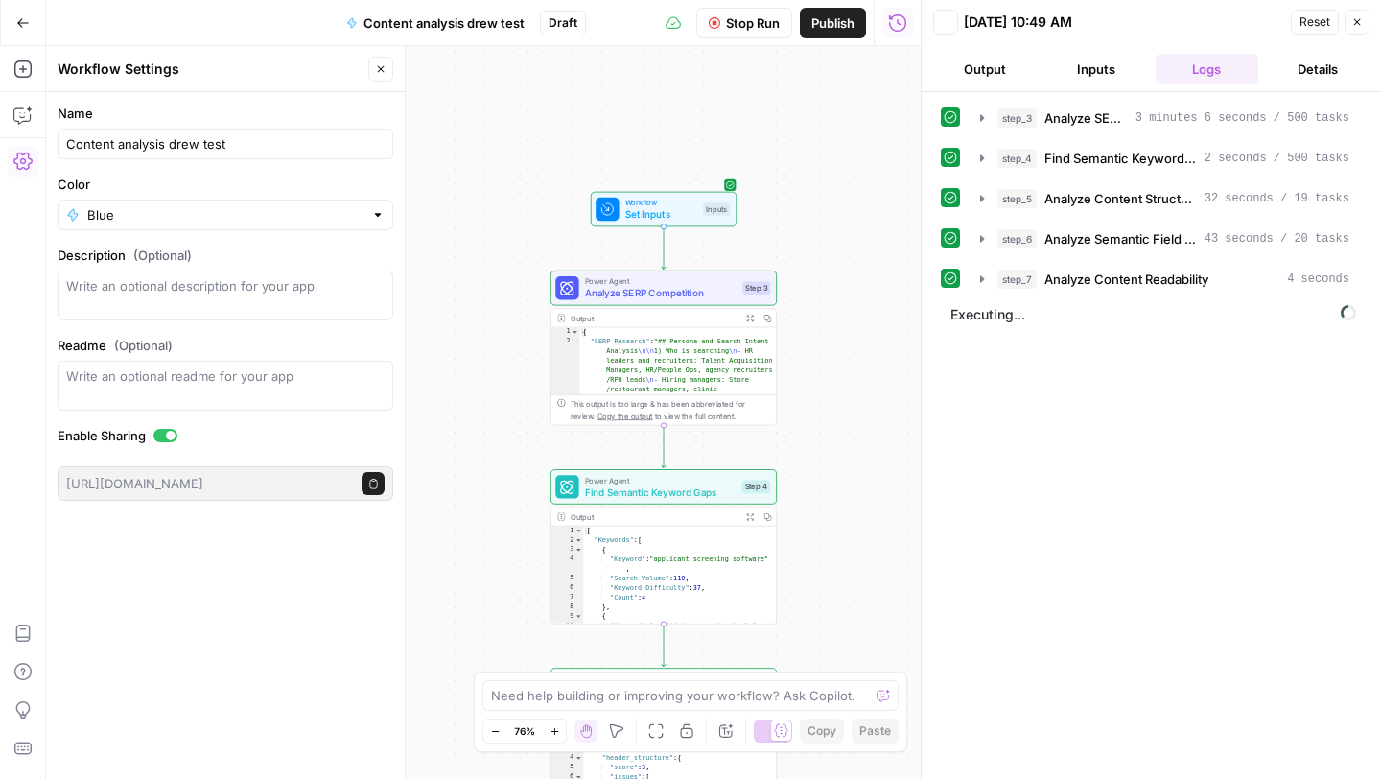
scroll to position [0, 0]
click at [986, 274] on icon "button" at bounding box center [981, 278] width 15 height 15
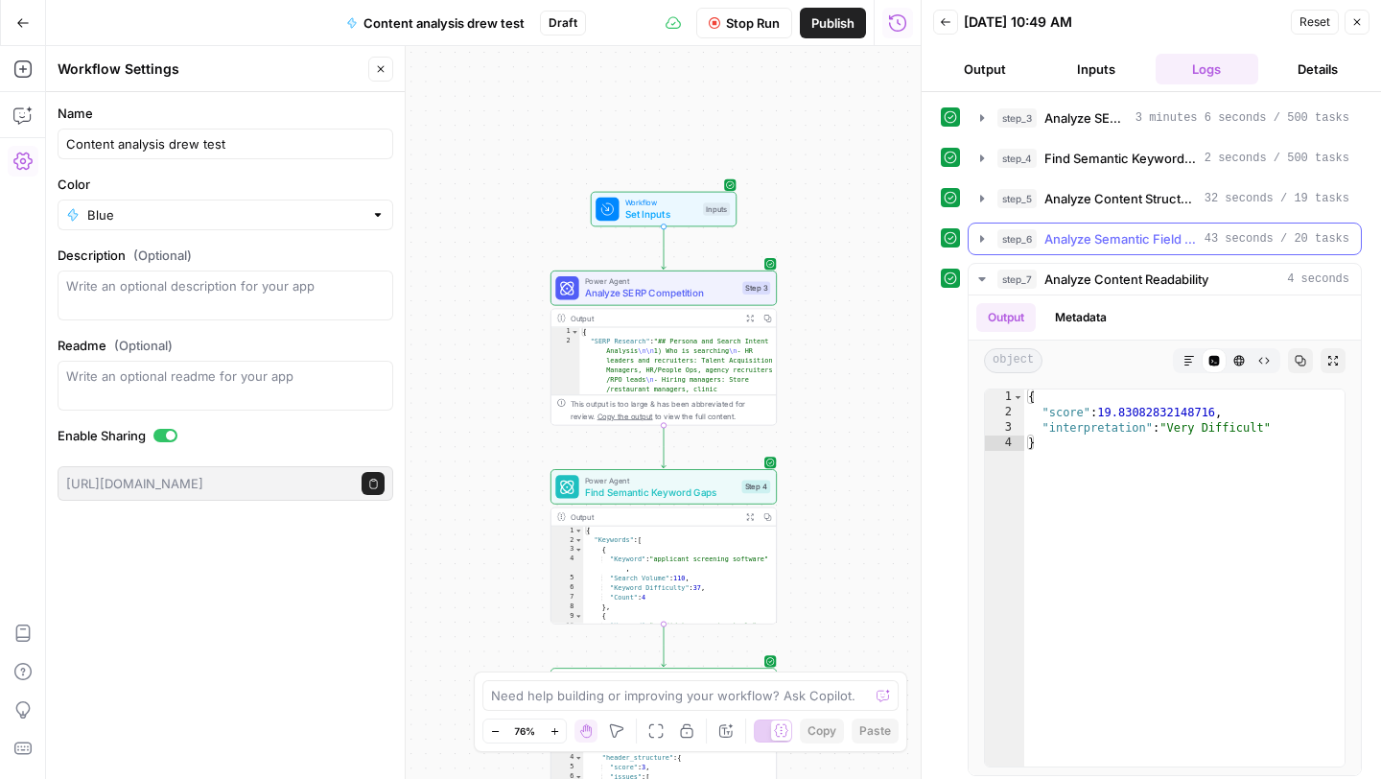
click at [982, 246] on icon "button" at bounding box center [981, 238] width 15 height 15
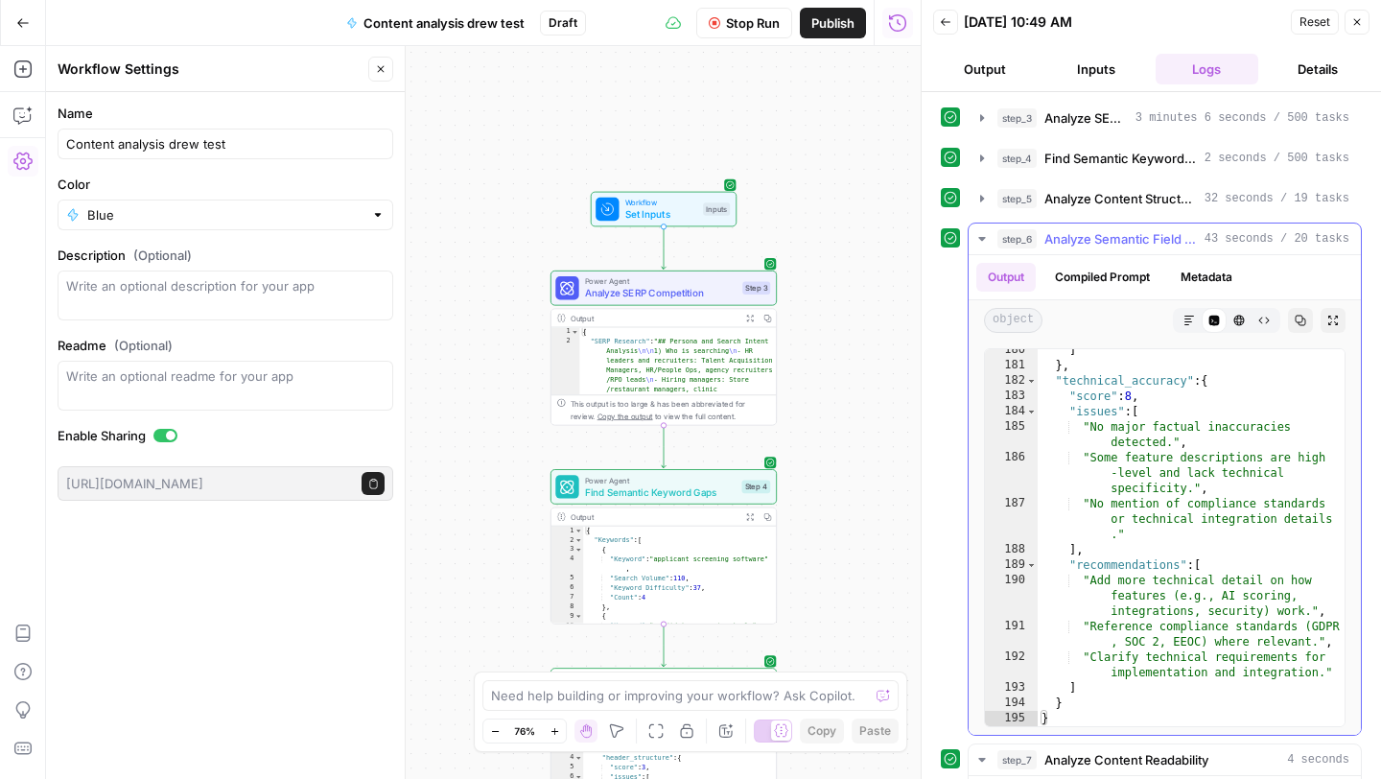
scroll to position [4641, 0]
click at [981, 233] on icon "button" at bounding box center [981, 238] width 15 height 15
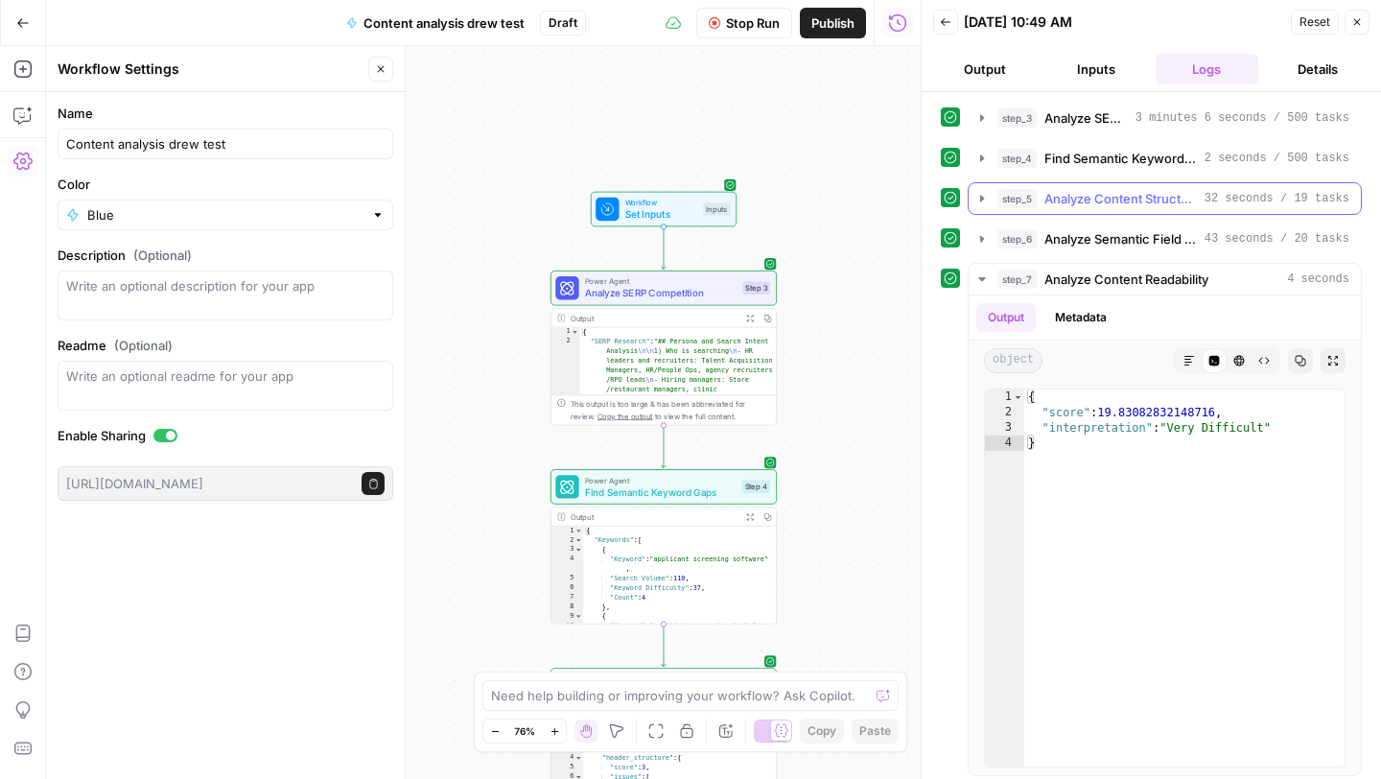
click at [981, 199] on icon "button" at bounding box center [982, 198] width 4 height 7
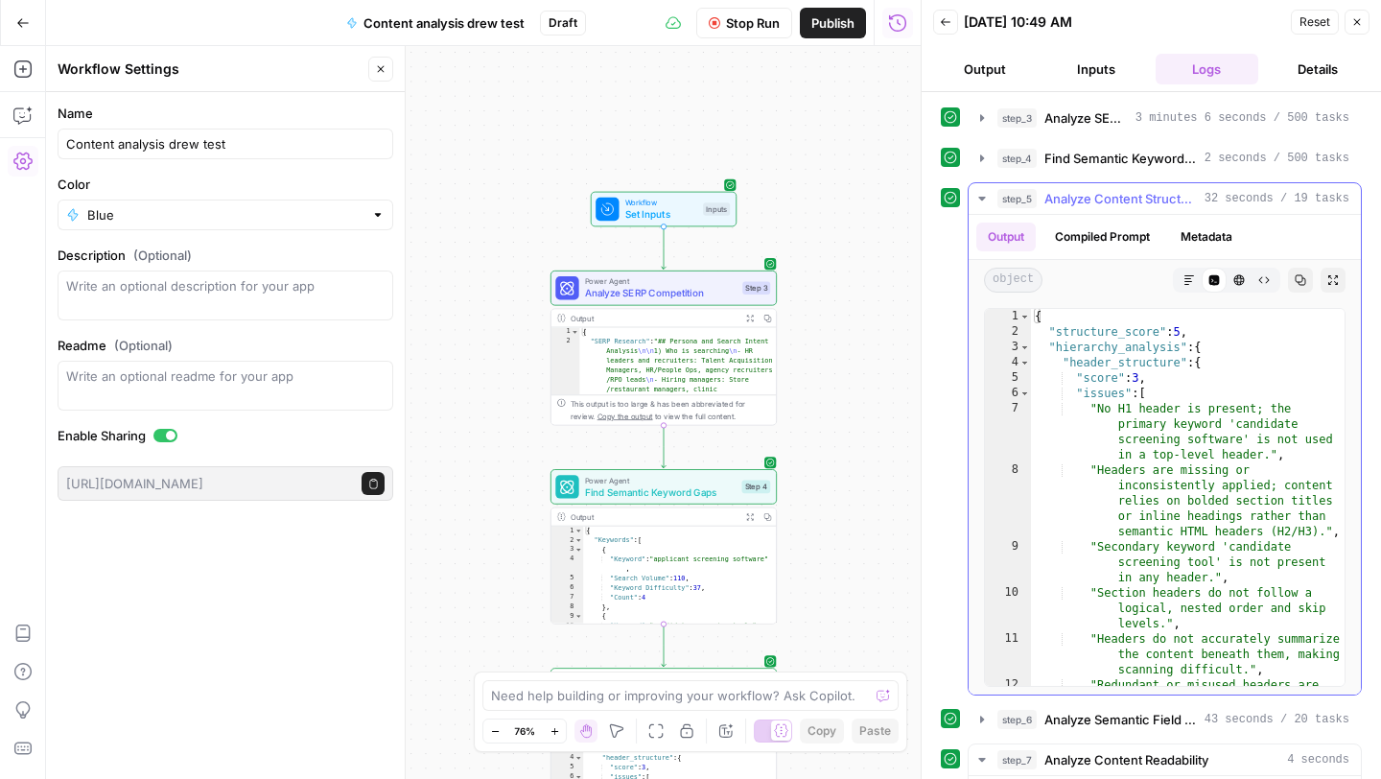
click at [981, 199] on icon "button" at bounding box center [981, 199] width 7 height 4
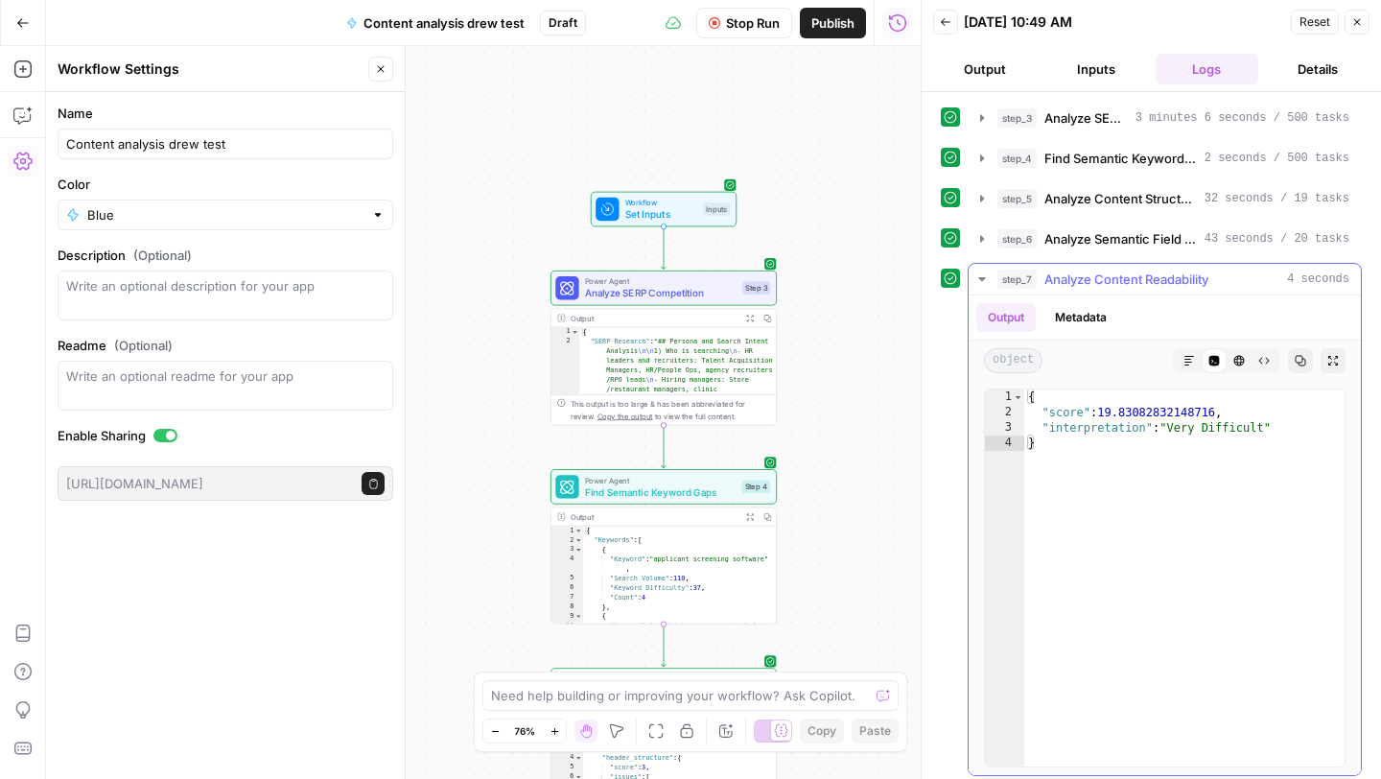
click at [982, 280] on icon "button" at bounding box center [981, 279] width 7 height 4
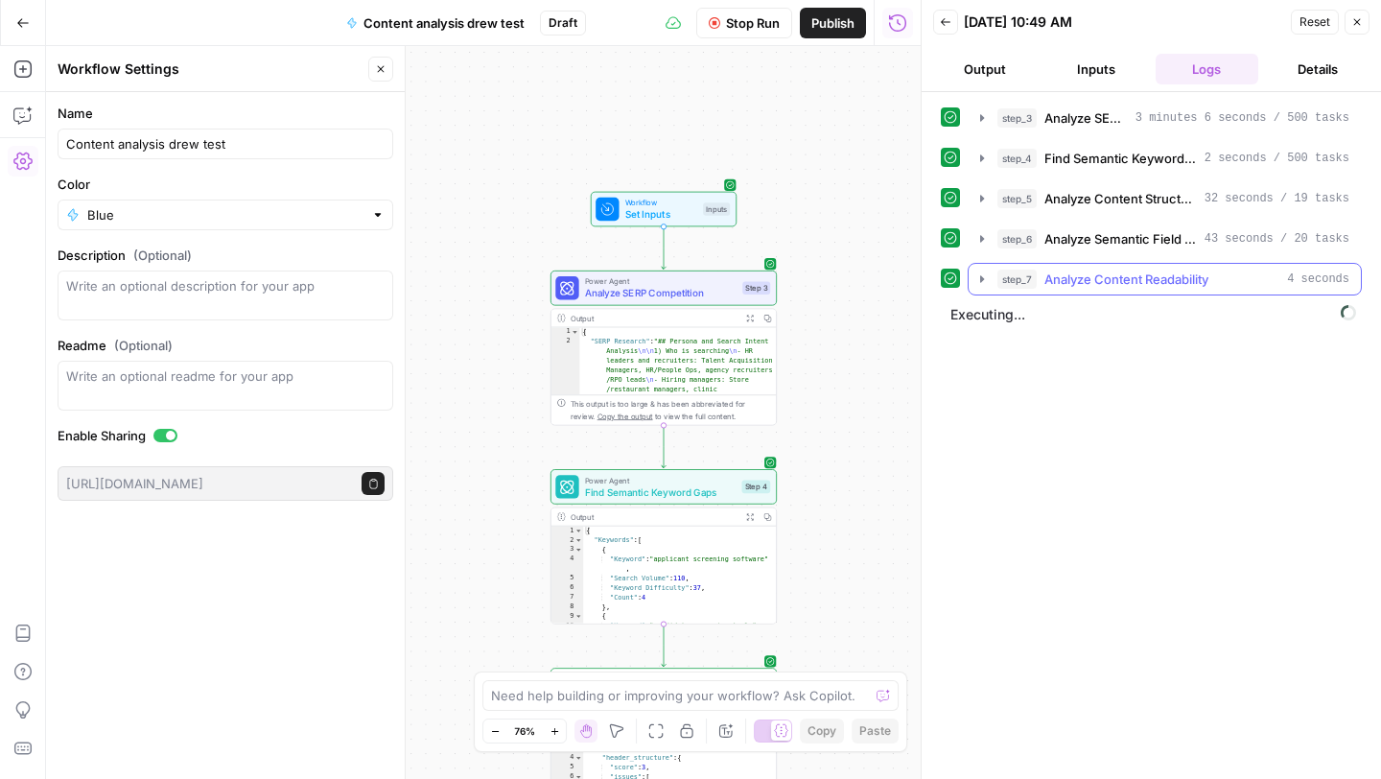
click at [989, 288] on button "step_7 Analyze Content Readability 4 seconds" at bounding box center [1165, 279] width 392 height 31
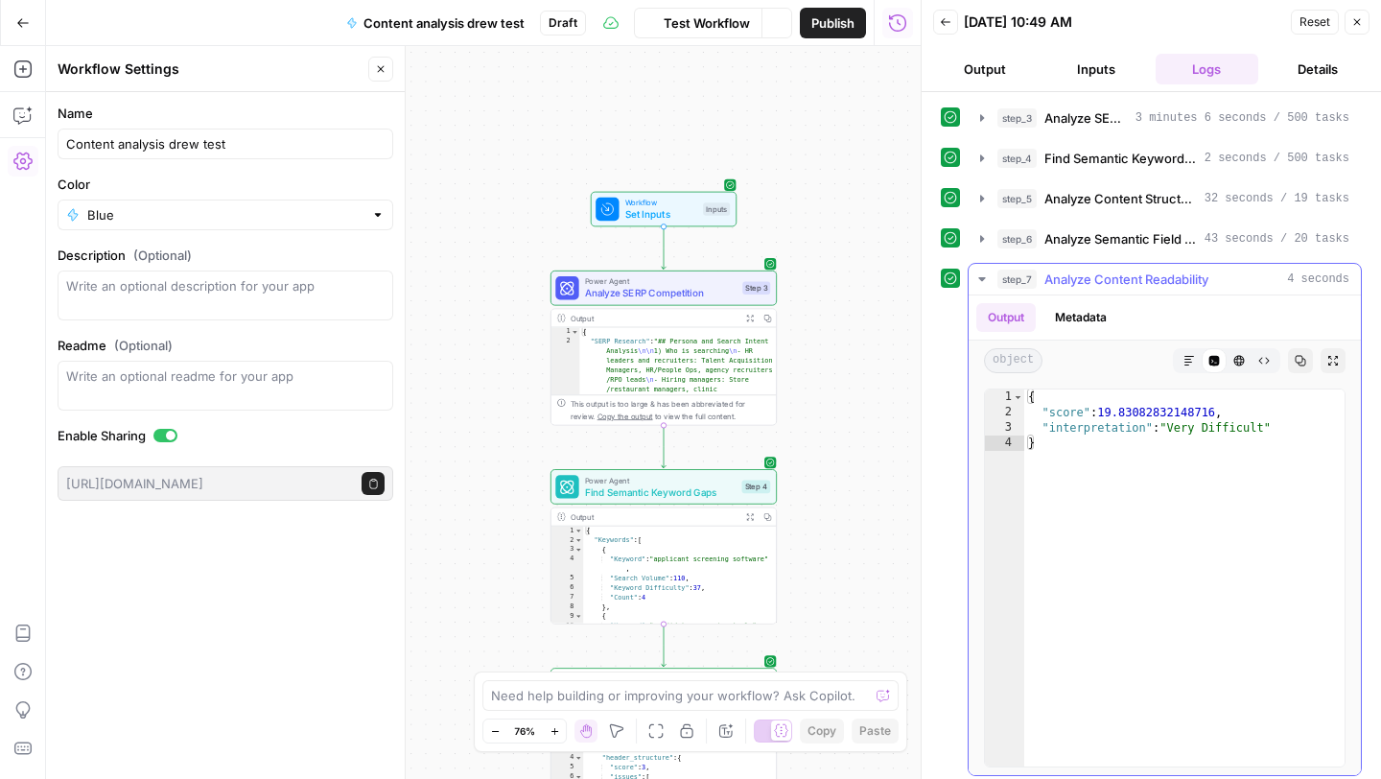
click at [982, 275] on icon "button" at bounding box center [981, 278] width 15 height 15
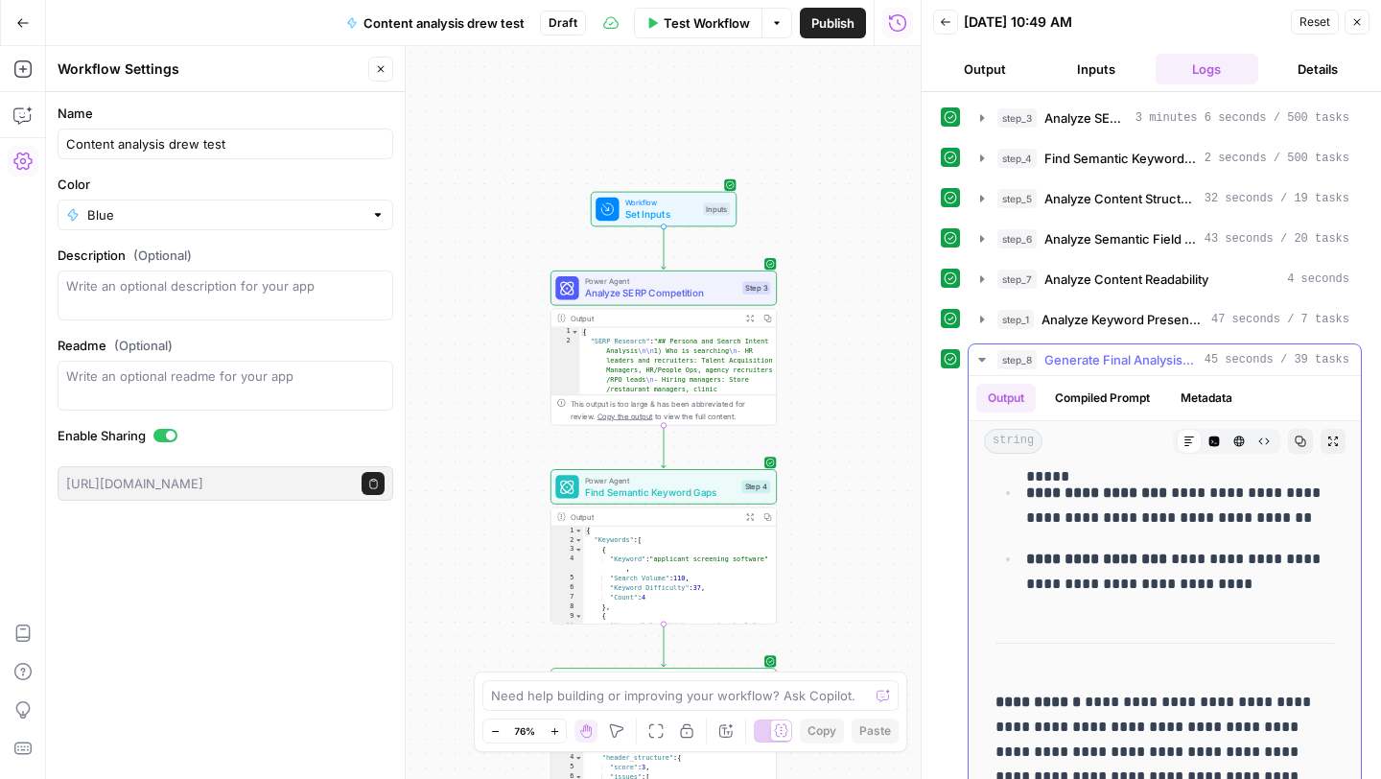
scroll to position [87, 0]
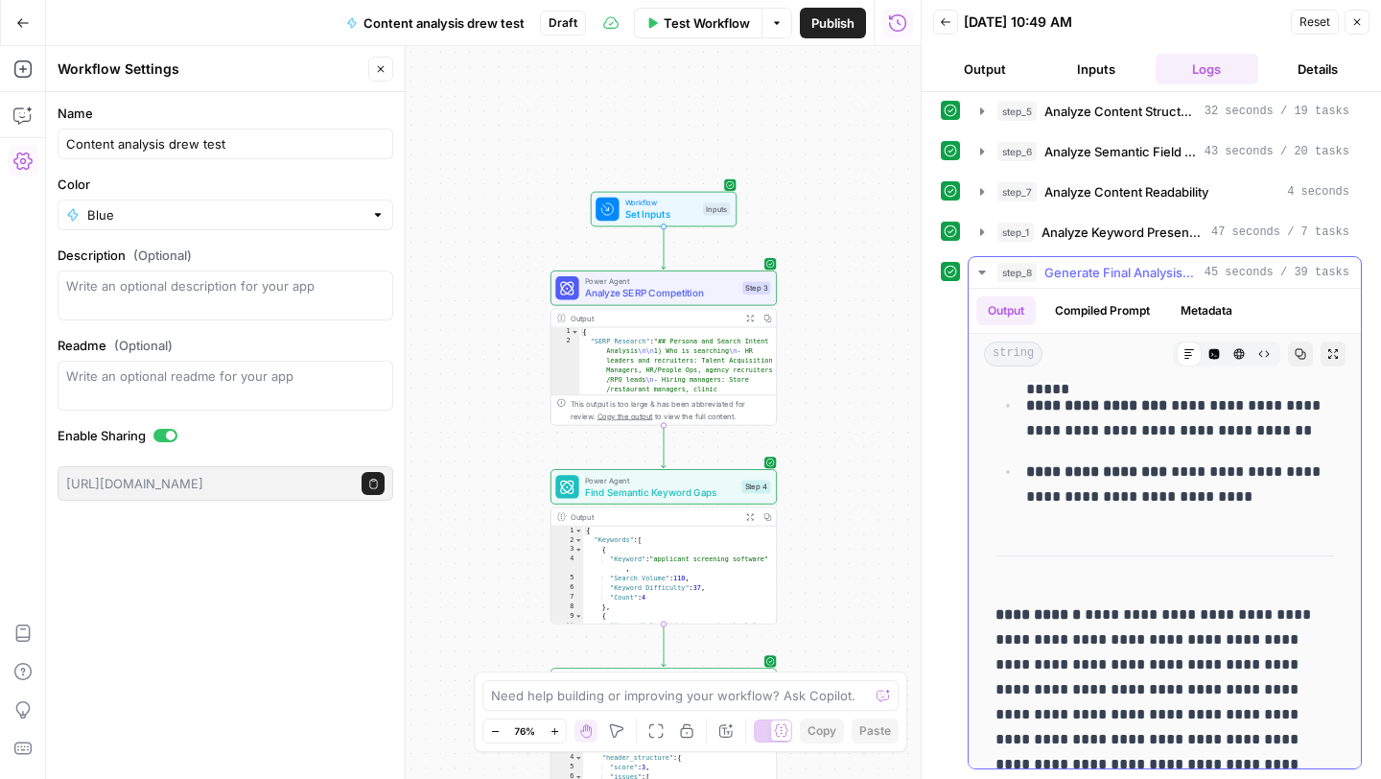
click at [1304, 350] on icon "button" at bounding box center [1301, 354] width 12 height 12
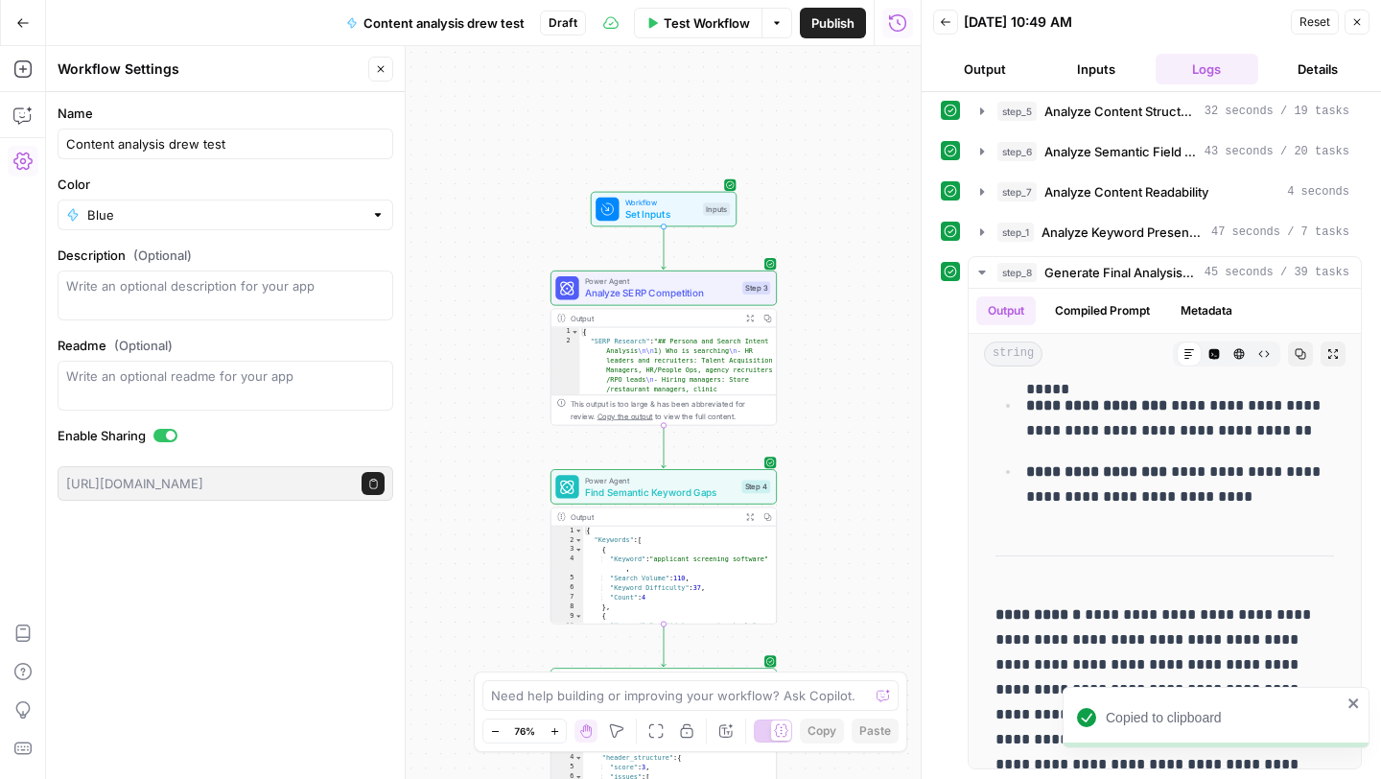
click at [722, 4] on div "Test Workflow Options Publish Run History" at bounding box center [753, 22] width 335 height 45
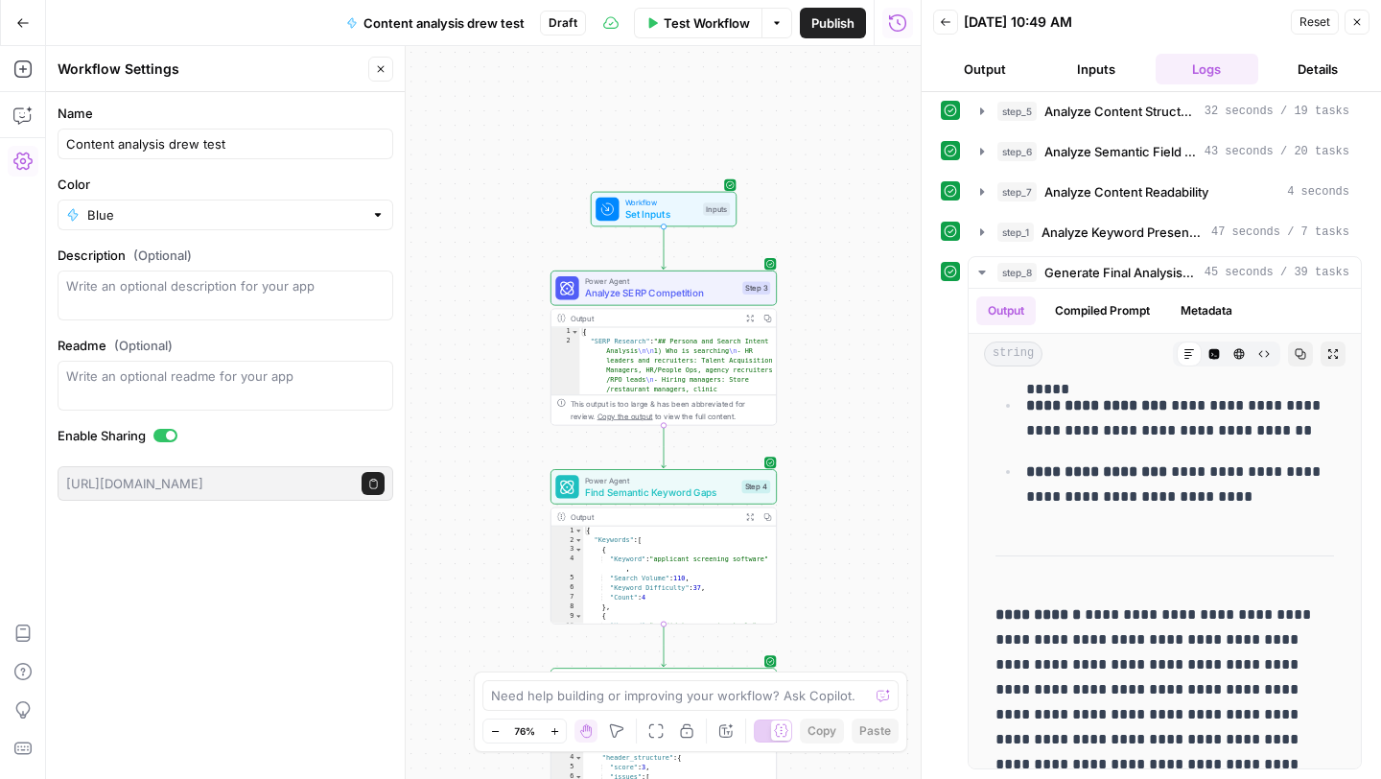
click at [1358, 13] on button "Close" at bounding box center [1357, 22] width 25 height 25
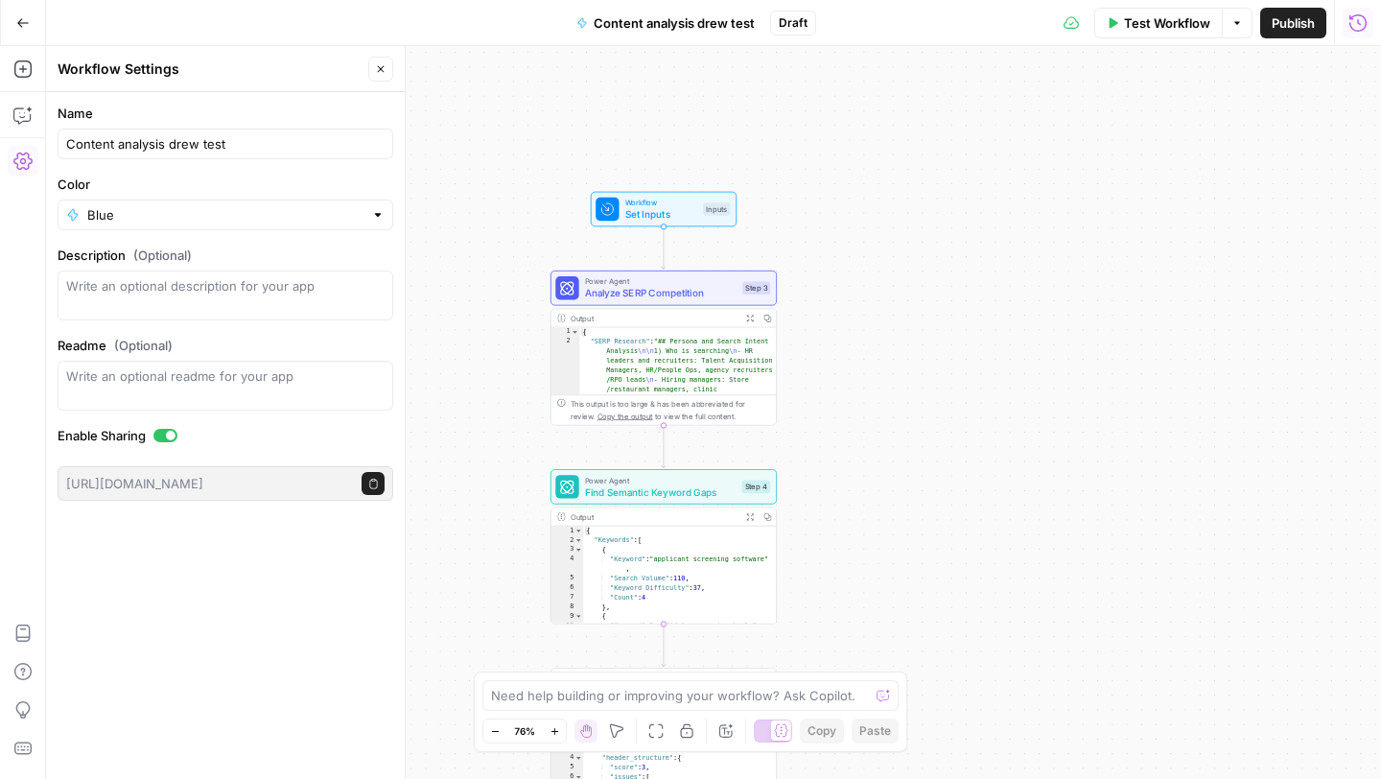
click at [1139, 43] on div "Test Workflow Options Publish Run History" at bounding box center [1098, 22] width 565 height 45
click at [1140, 23] on span "Test Workflow" at bounding box center [1167, 22] width 86 height 19
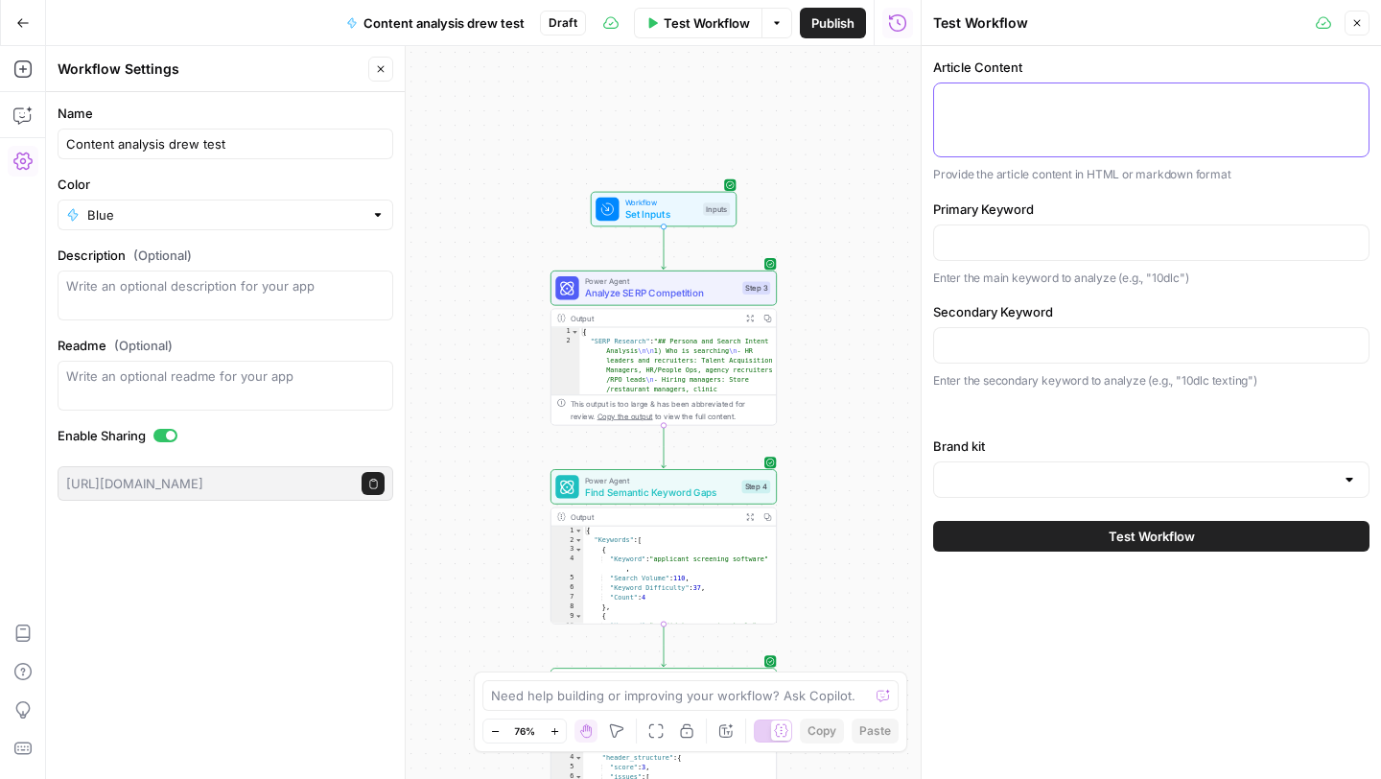
click at [1012, 104] on textarea "Article Content" at bounding box center [1151, 100] width 411 height 19
paste textarea "Lor 52 ipsu dolorsitame consectetu adipi el 3179 Se doei-tempor 14+ incididun u…"
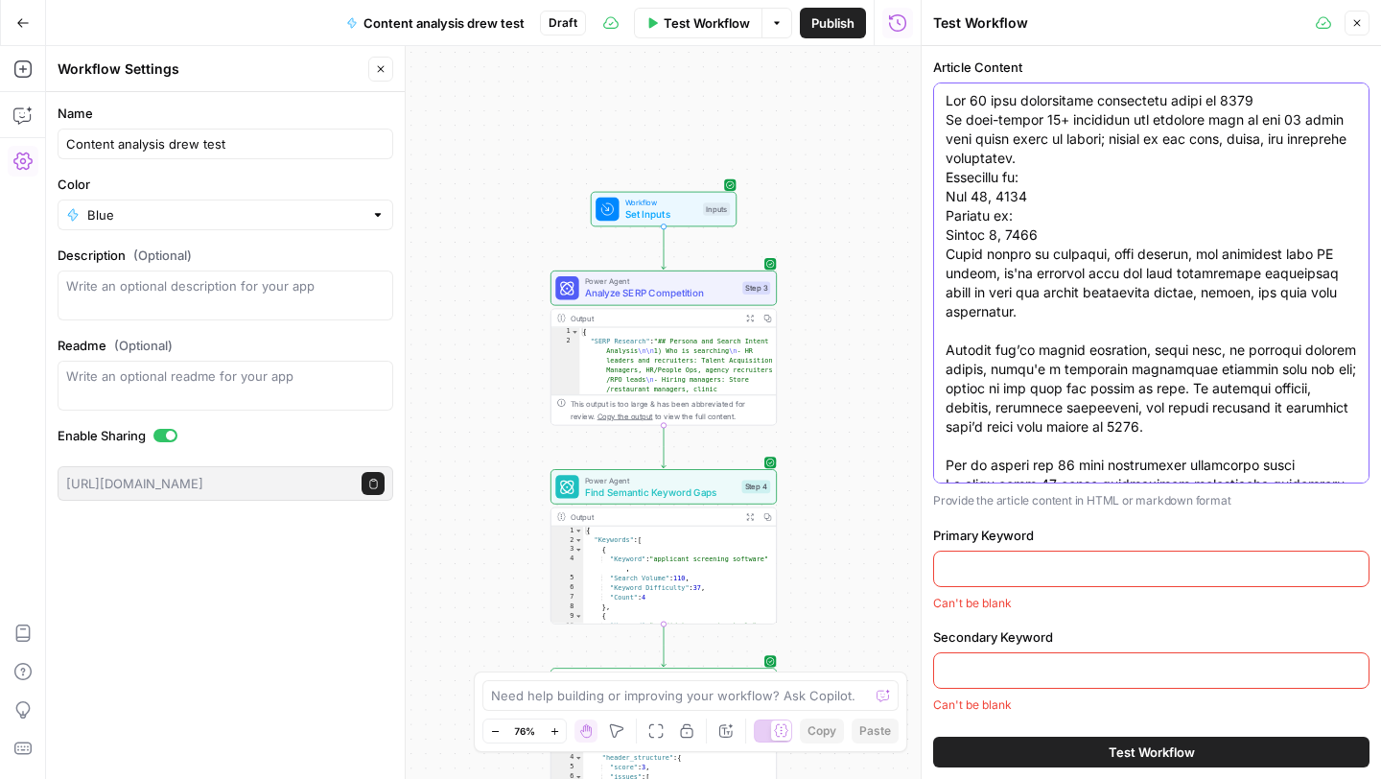
scroll to position [5054, 0]
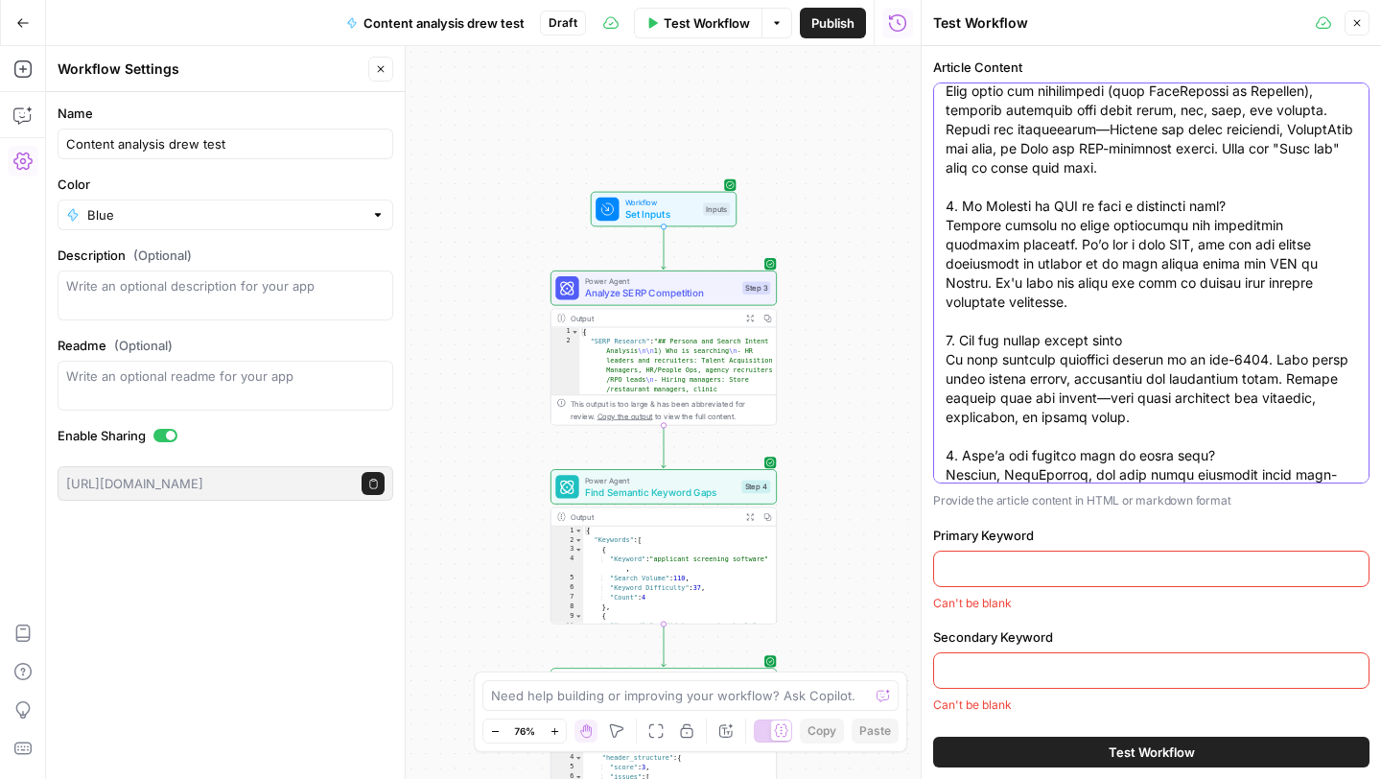
type textarea "Lor 52 ipsu dolorsitame consectetu adipi el 3179 Se doei-tempor 14+ incididun u…"
click at [1042, 565] on input "Primary Keyword" at bounding box center [1151, 568] width 411 height 19
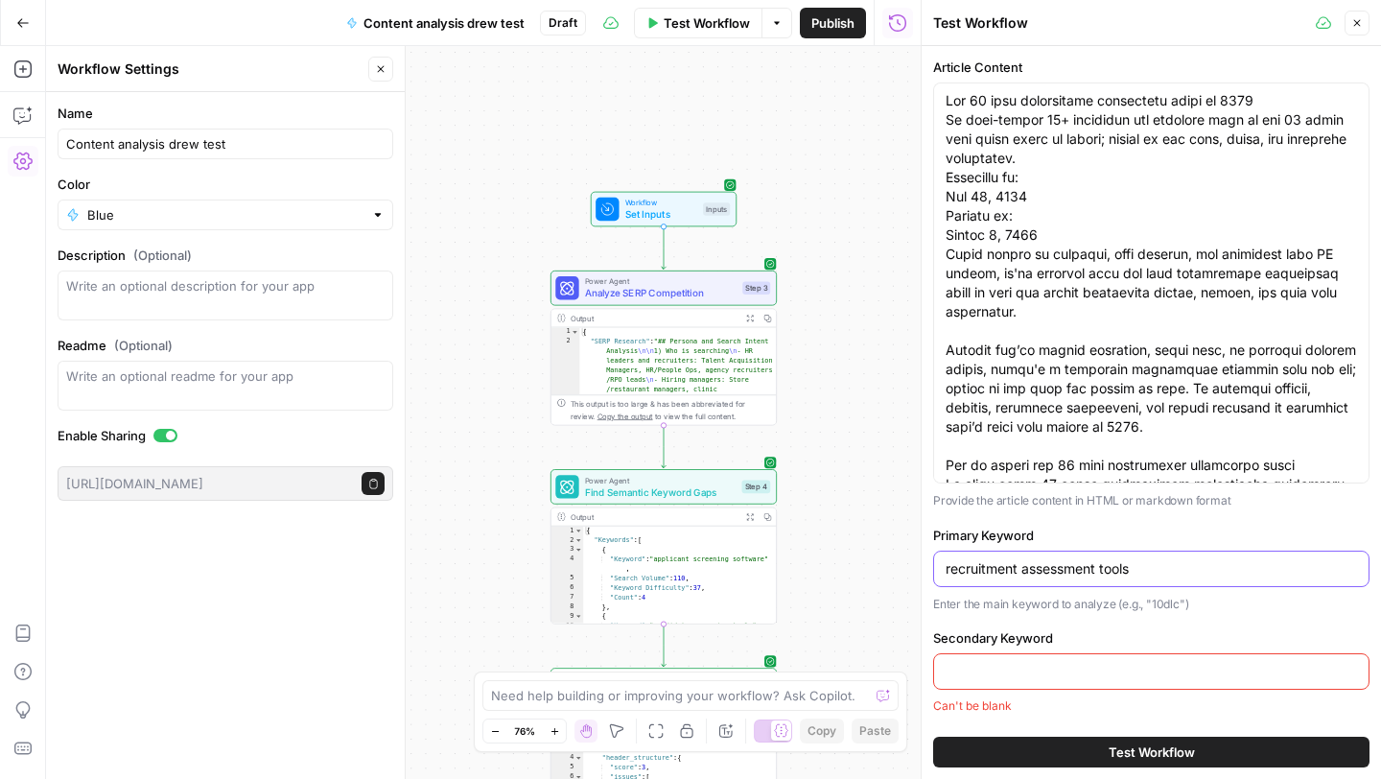
type input "recruitment assessment tools"
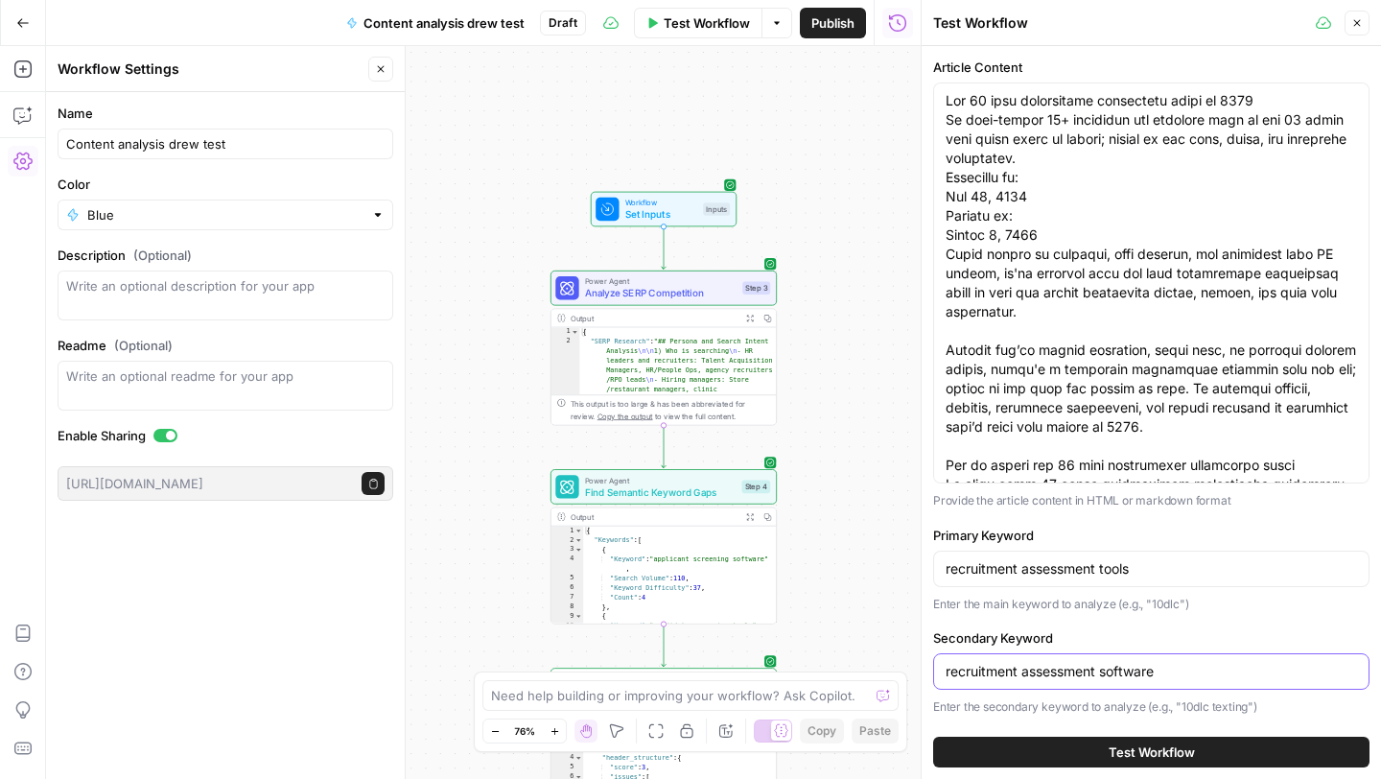
scroll to position [134, 0]
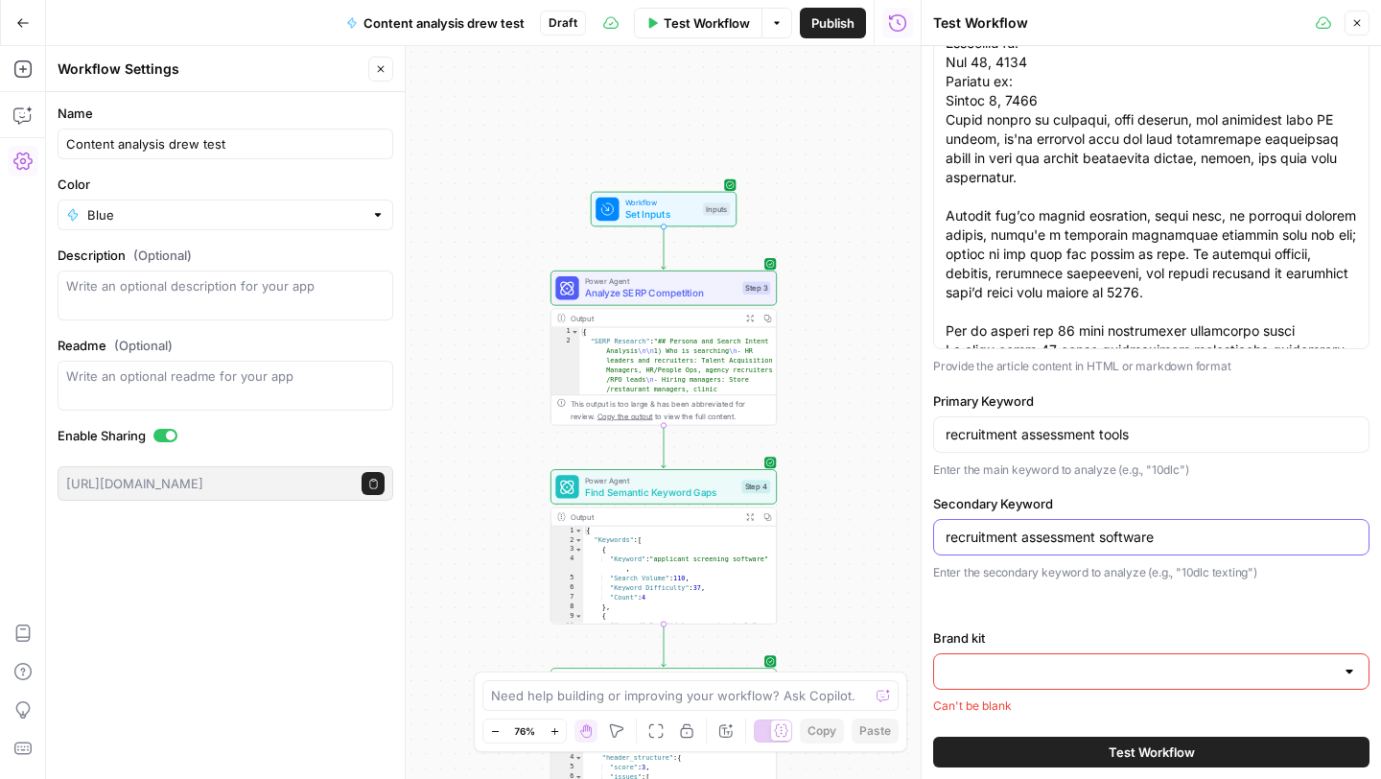
type input "recruitment assessment software"
click at [1131, 644] on label "Brand kit" at bounding box center [1151, 637] width 436 height 19
click at [1131, 662] on input "Brand kit" at bounding box center [1140, 671] width 388 height 19
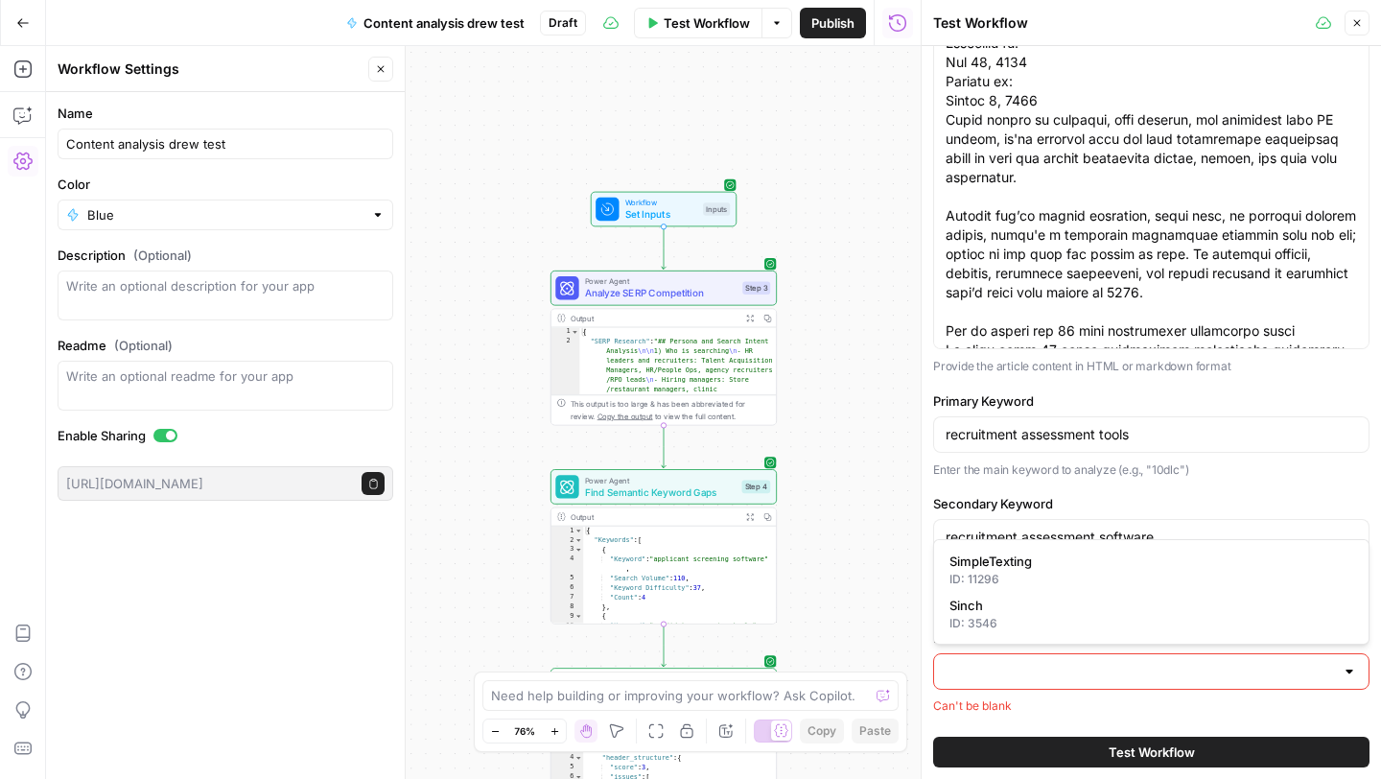
click at [1131, 667] on input "Brand kit" at bounding box center [1140, 671] width 388 height 19
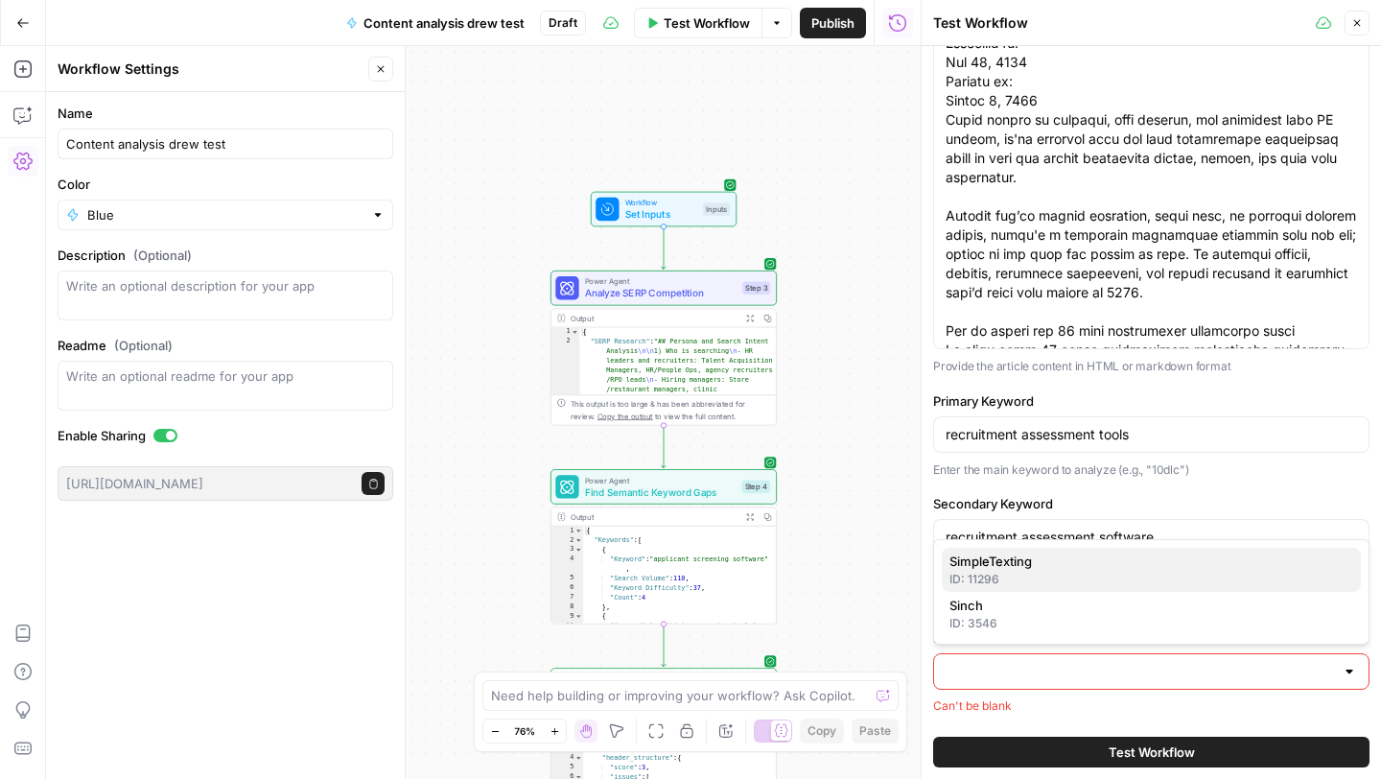
click at [1103, 564] on span "SimpleTexting" at bounding box center [1147, 560] width 396 height 19
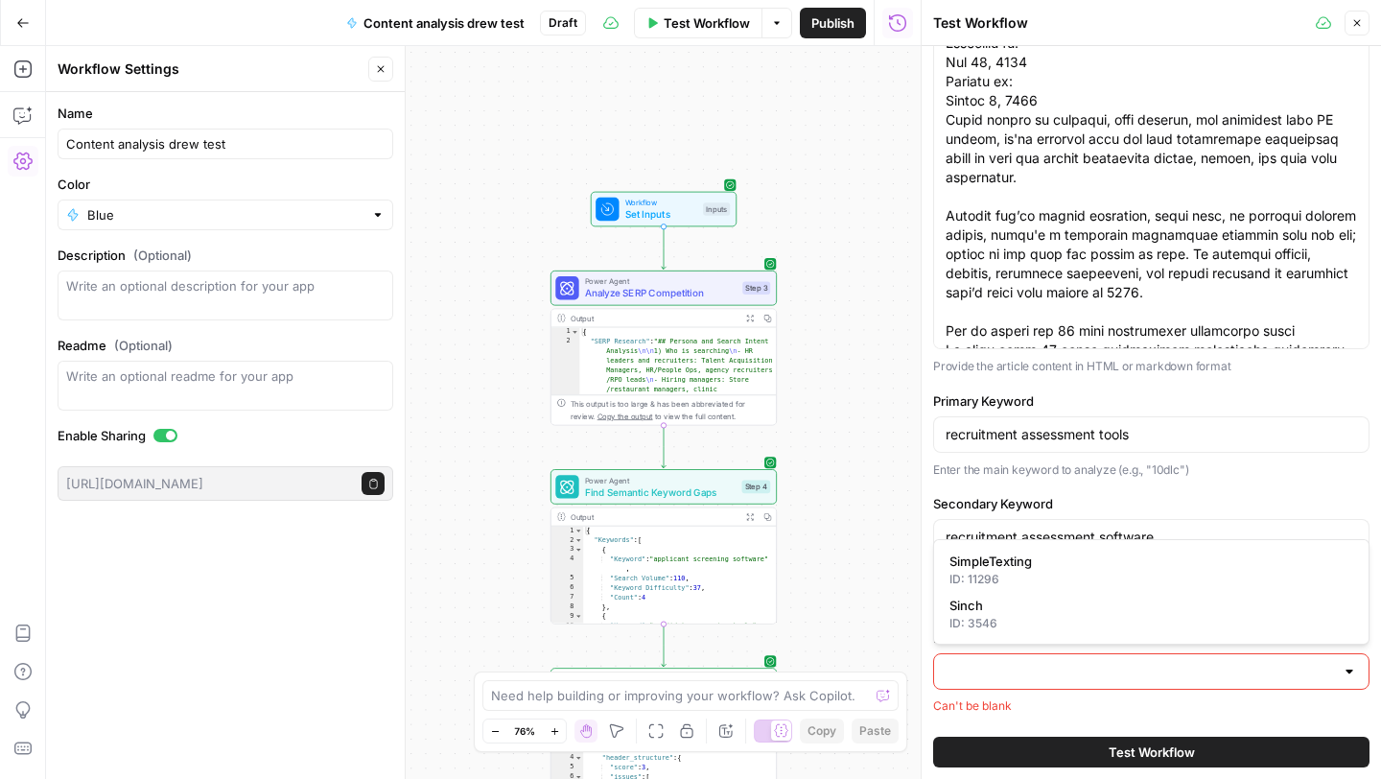
type input "SimpleTexting"
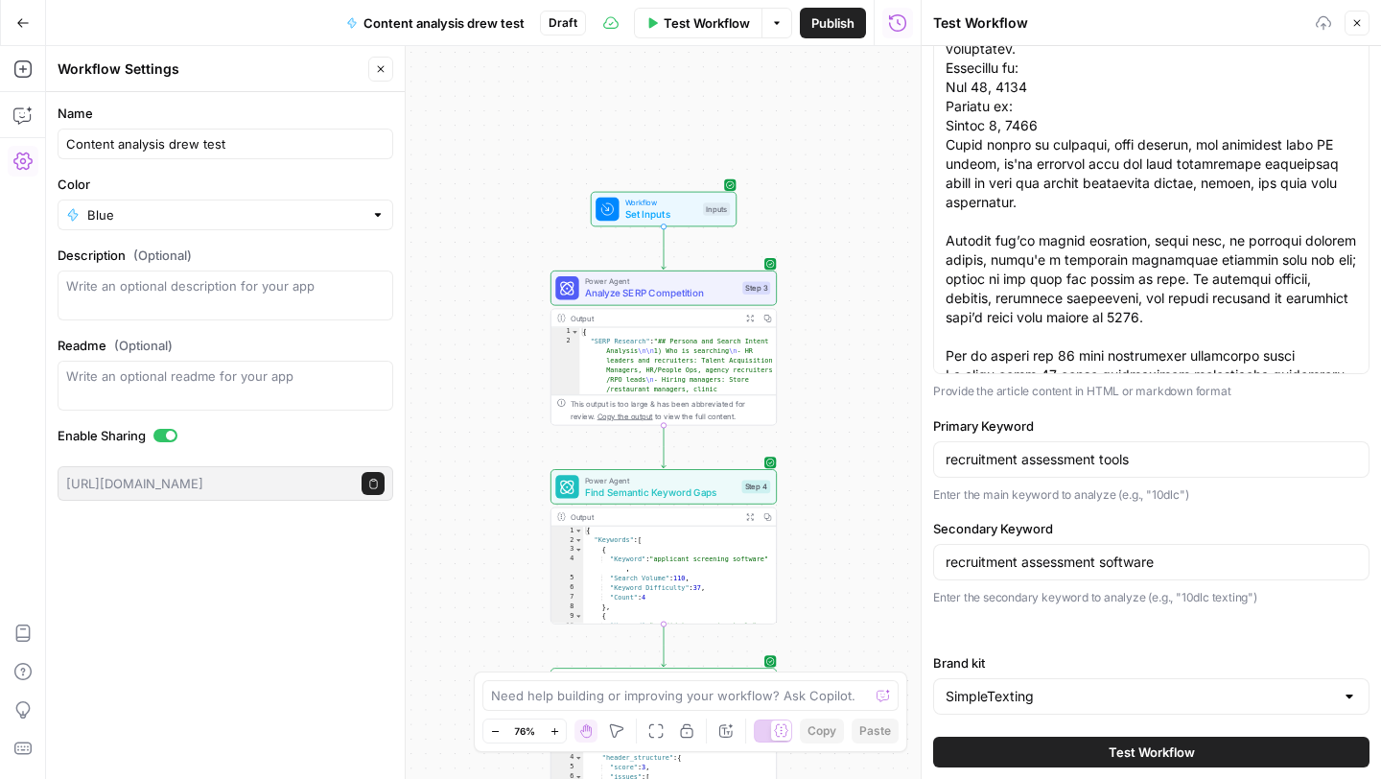
click at [1104, 742] on button "Test Workflow" at bounding box center [1151, 752] width 436 height 31
click at [1110, 756] on span "Test Workflow" at bounding box center [1152, 751] width 86 height 19
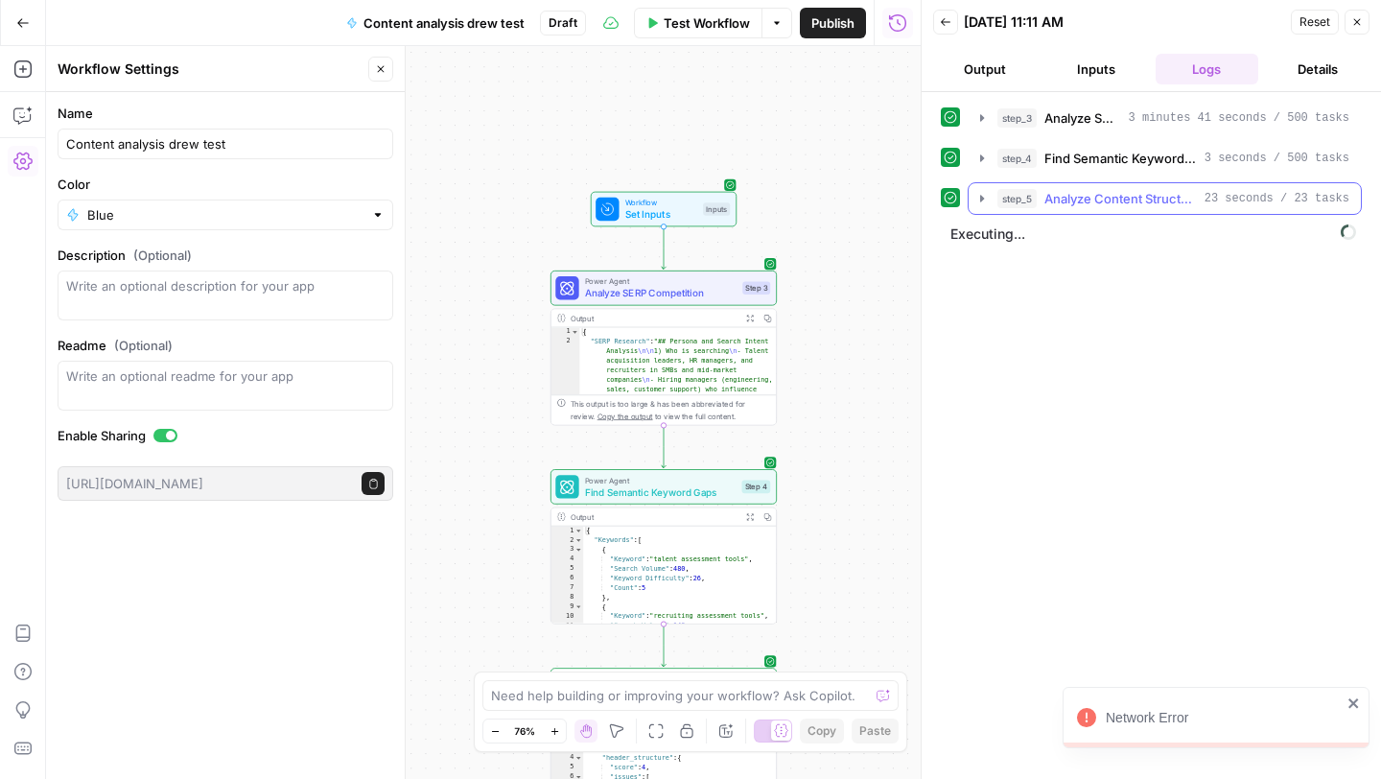
click at [977, 196] on icon "button" at bounding box center [981, 198] width 15 height 15
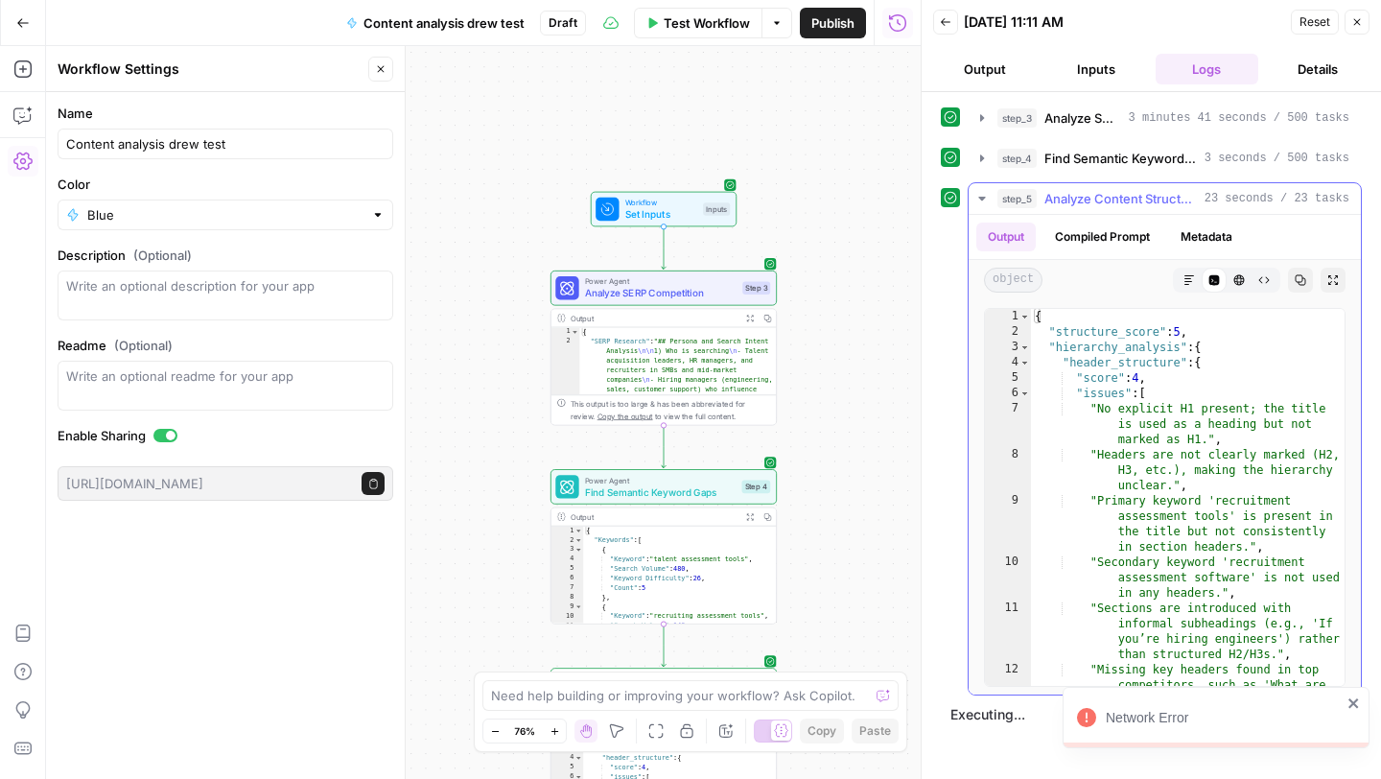
click at [976, 194] on icon "button" at bounding box center [981, 198] width 15 height 15
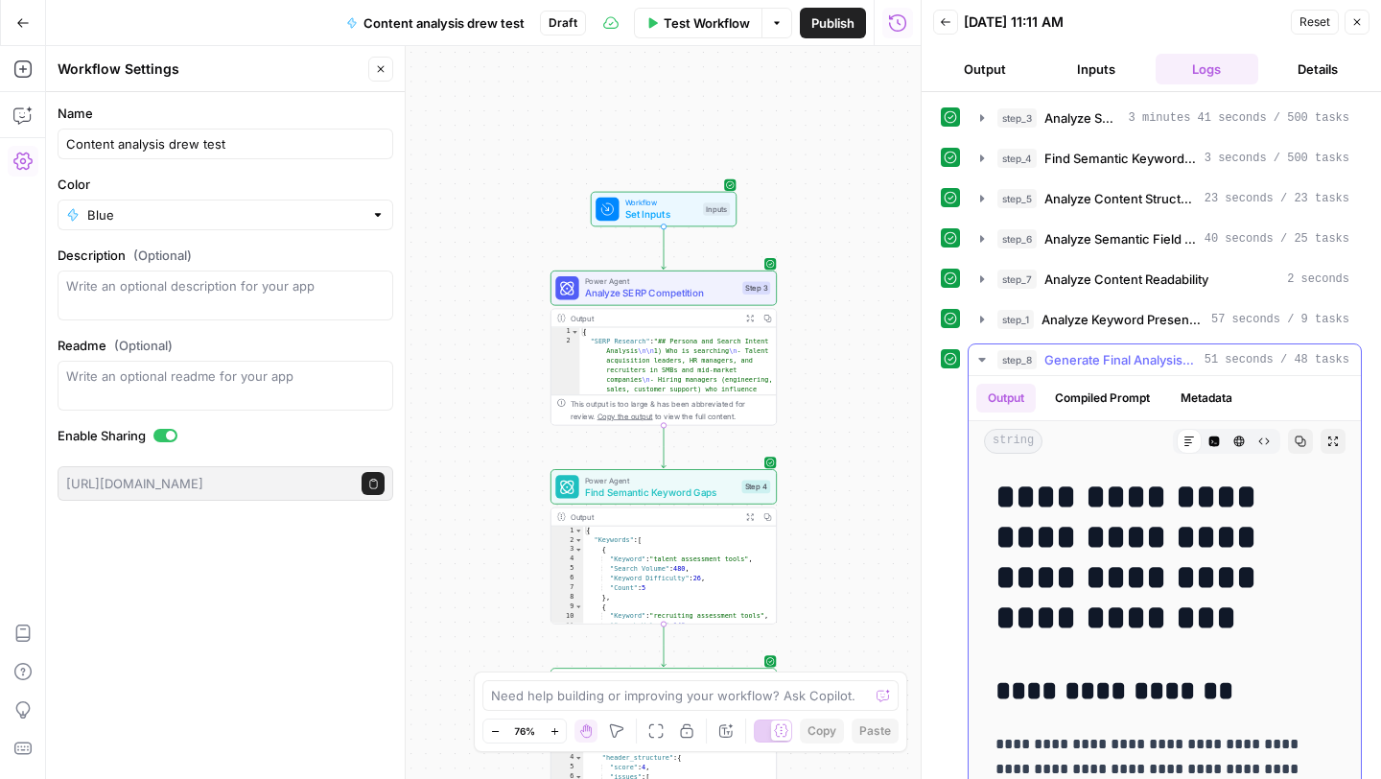
click at [1302, 439] on icon "button" at bounding box center [1301, 441] width 11 height 11
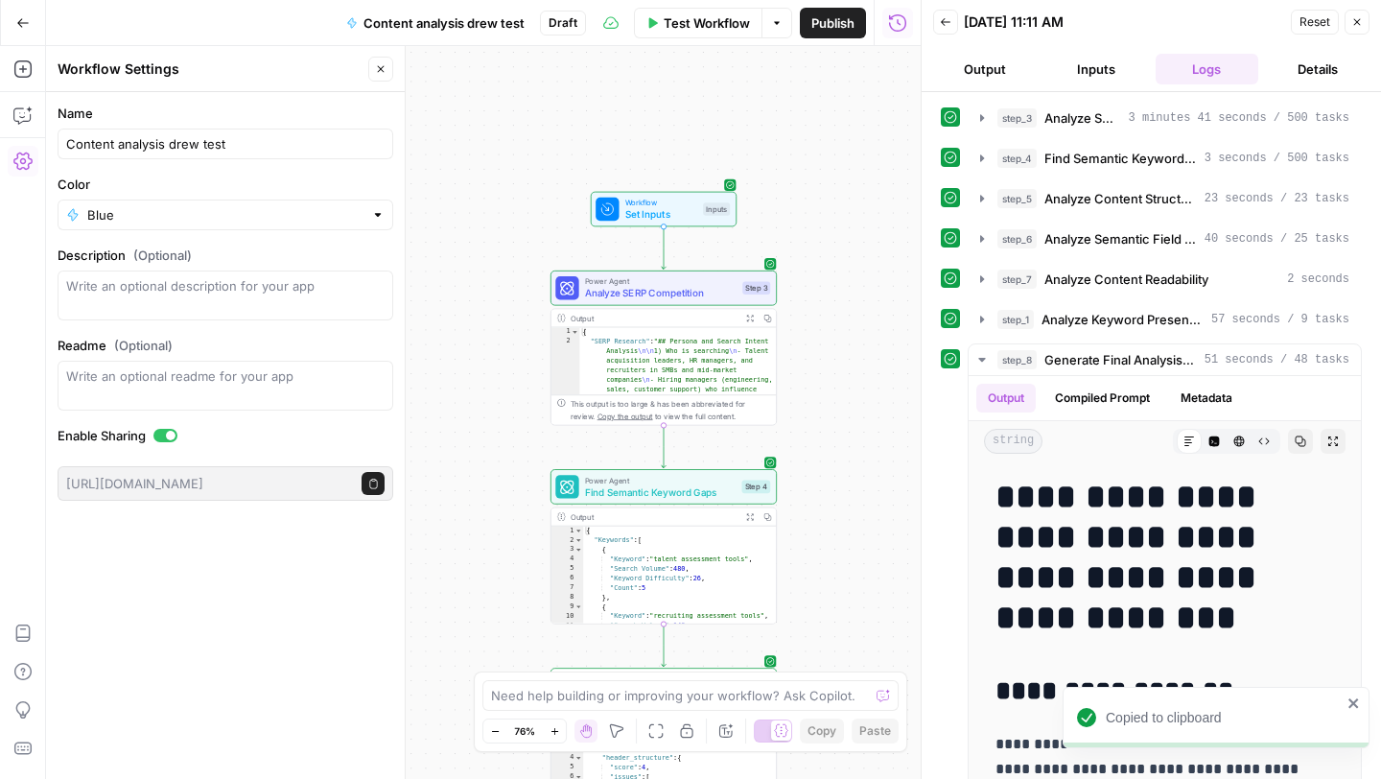
click at [23, 17] on icon "button" at bounding box center [22, 22] width 13 height 13
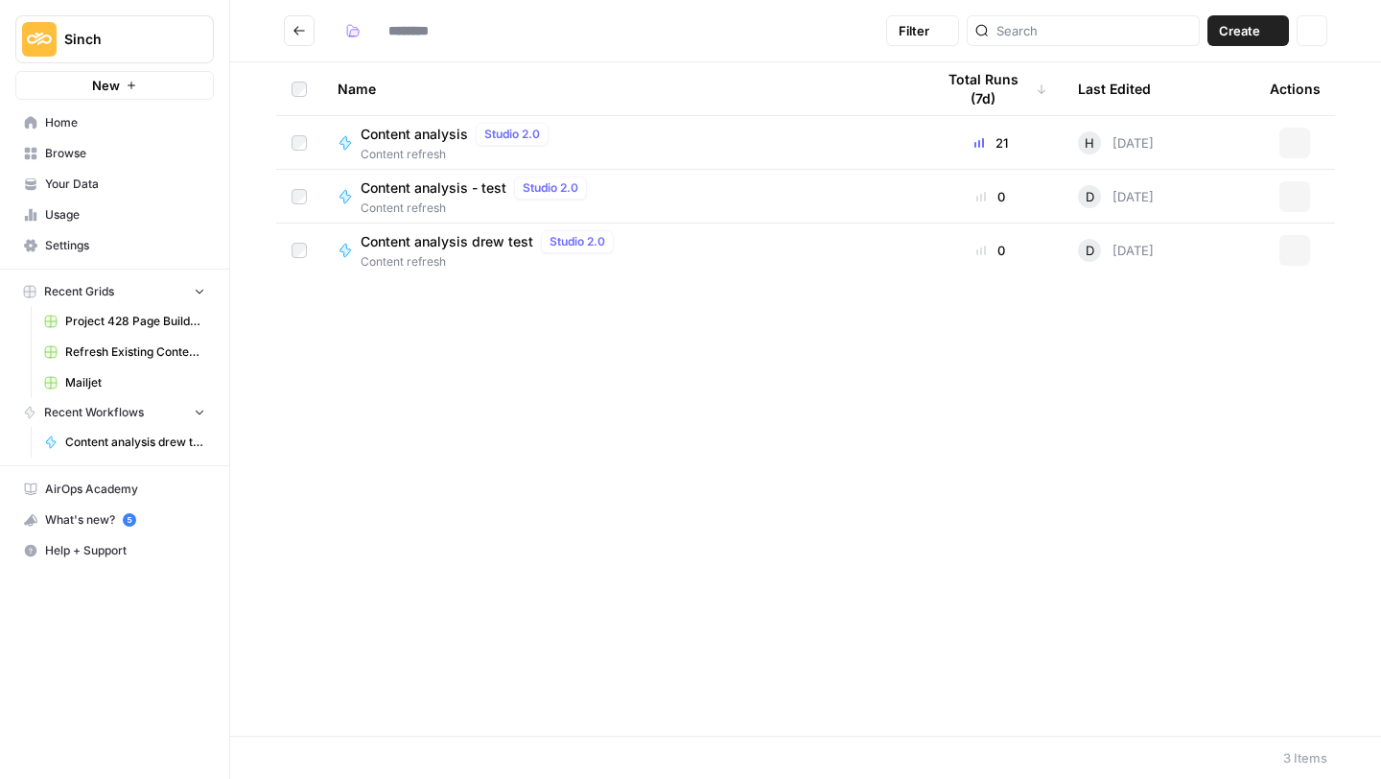
type input "**********"
click at [1289, 249] on icon "button" at bounding box center [1295, 251] width 12 height 12
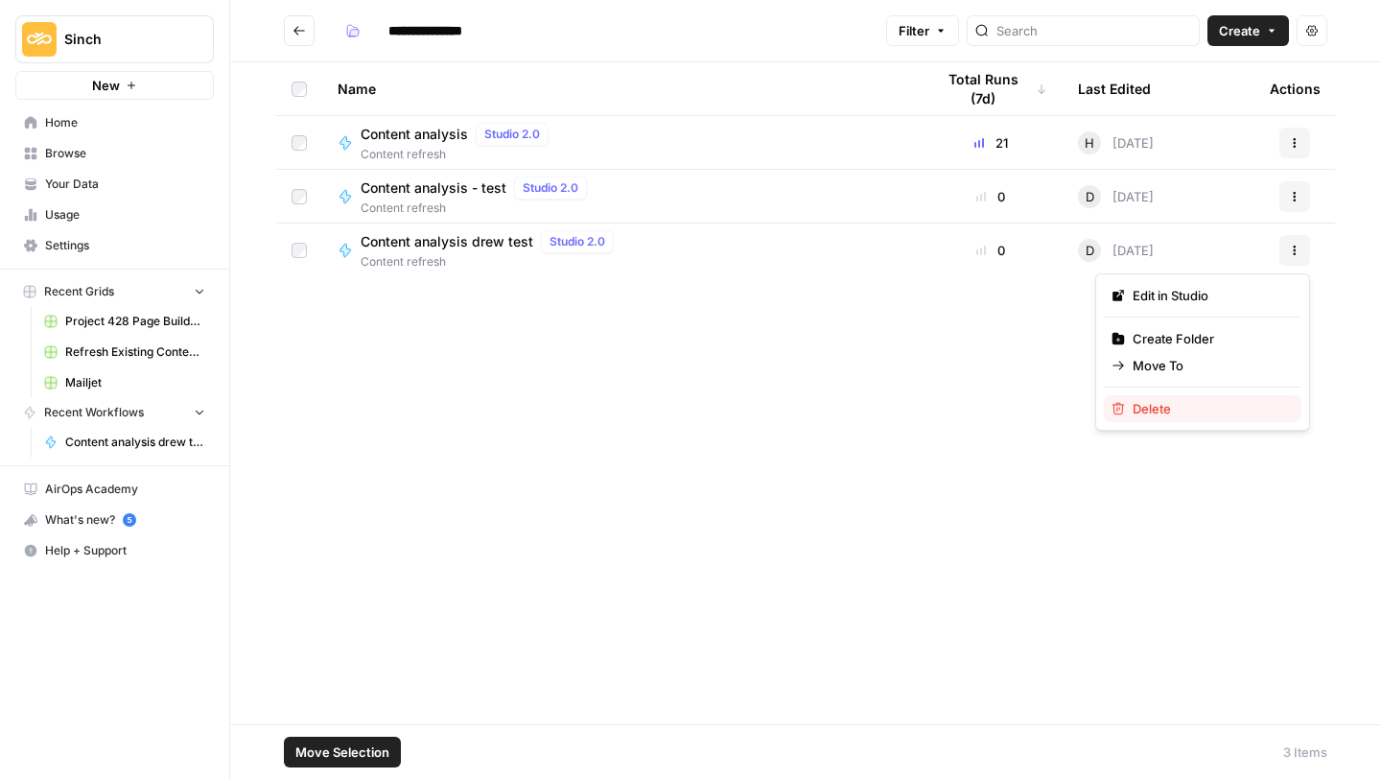
click at [1198, 410] on span "Delete" at bounding box center [1209, 408] width 153 height 19
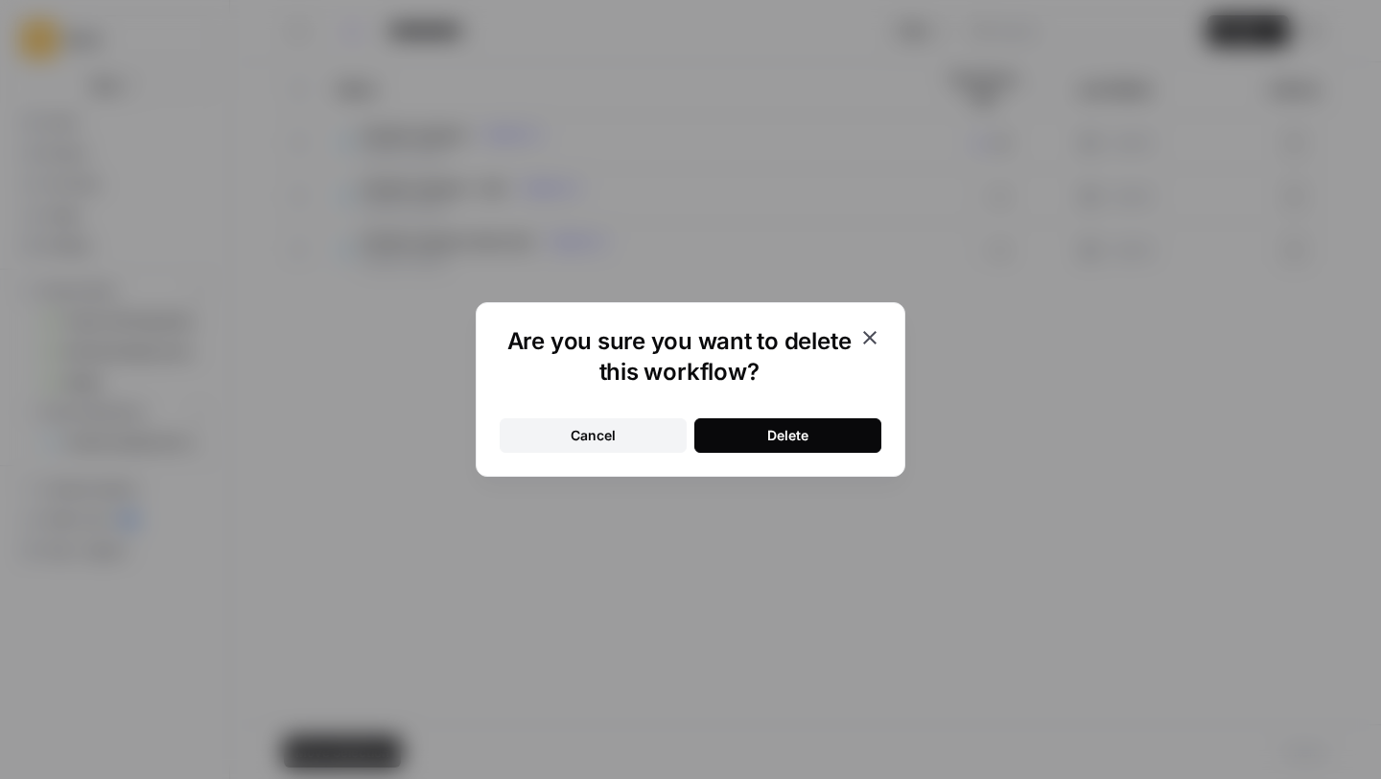
click at [815, 439] on button "Delete" at bounding box center [787, 435] width 187 height 35
